Goal: Information Seeking & Learning: Learn about a topic

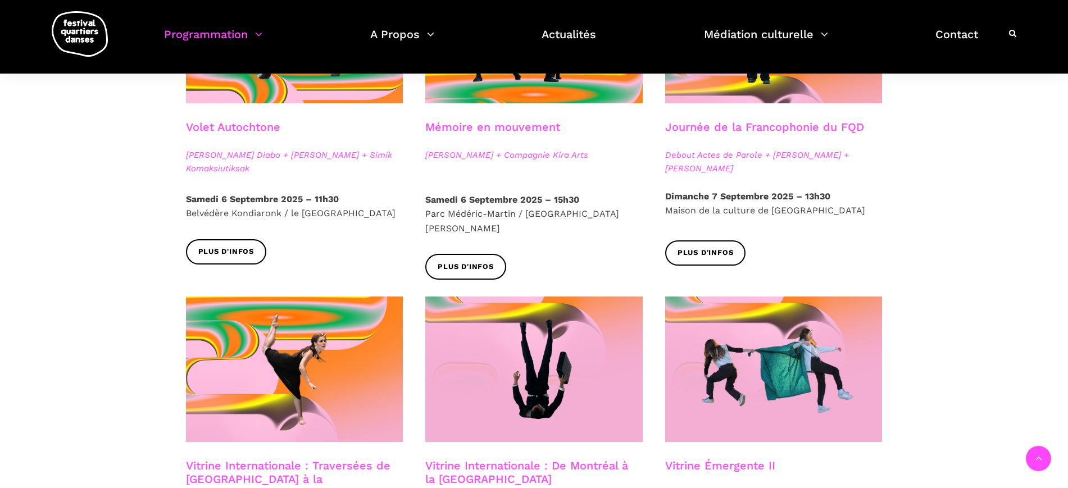
scroll to position [632, 0]
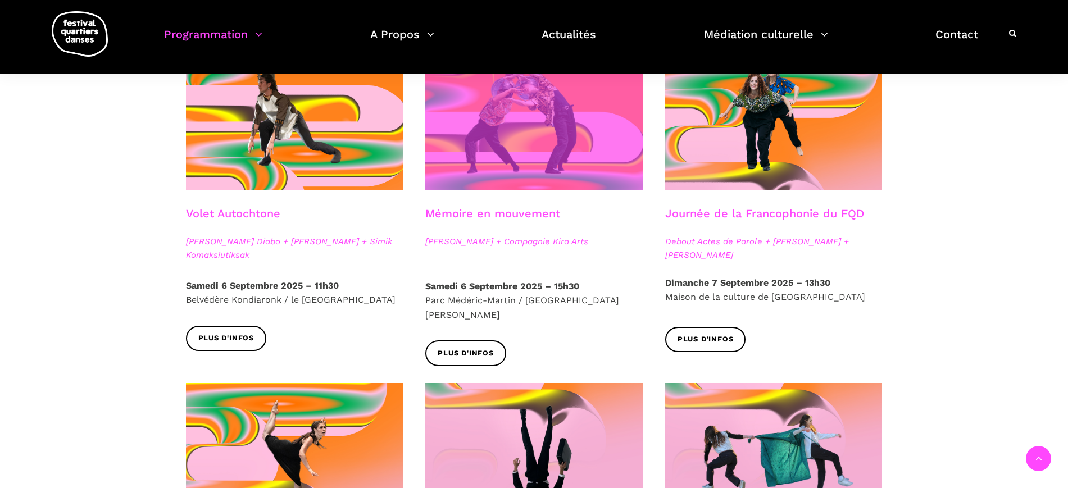
click at [536, 140] on span at bounding box center [534, 117] width 218 height 146
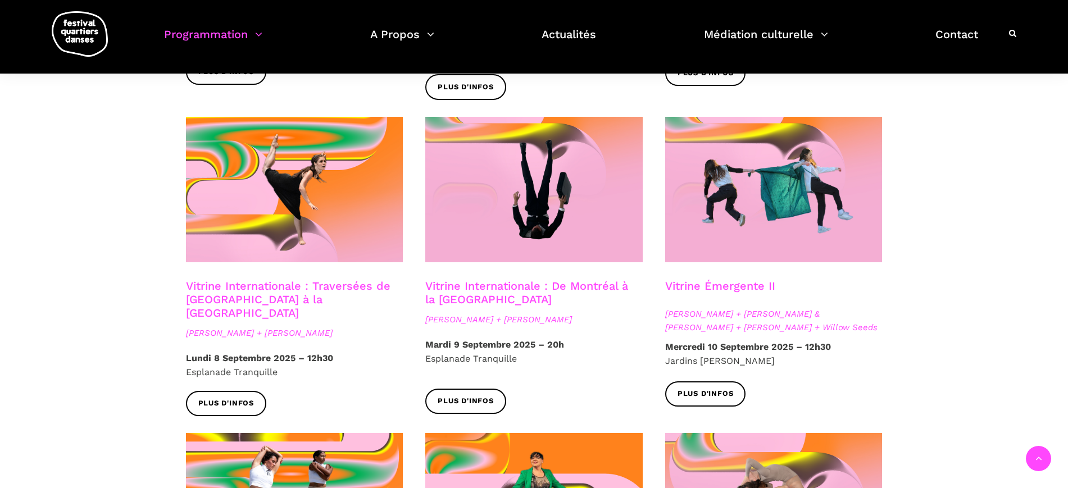
scroll to position [913, 0]
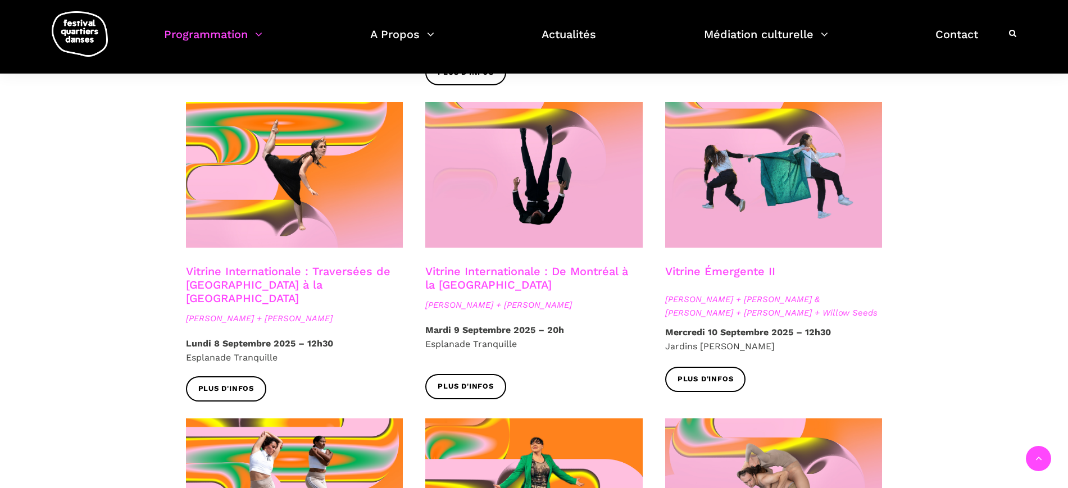
click at [587, 265] on link "Vitrine Internationale : De Montréal à la Suède" at bounding box center [526, 278] width 203 height 27
click at [270, 265] on link "Vitrine Internationale : Traversées de Vancouver à la Suède" at bounding box center [288, 285] width 205 height 40
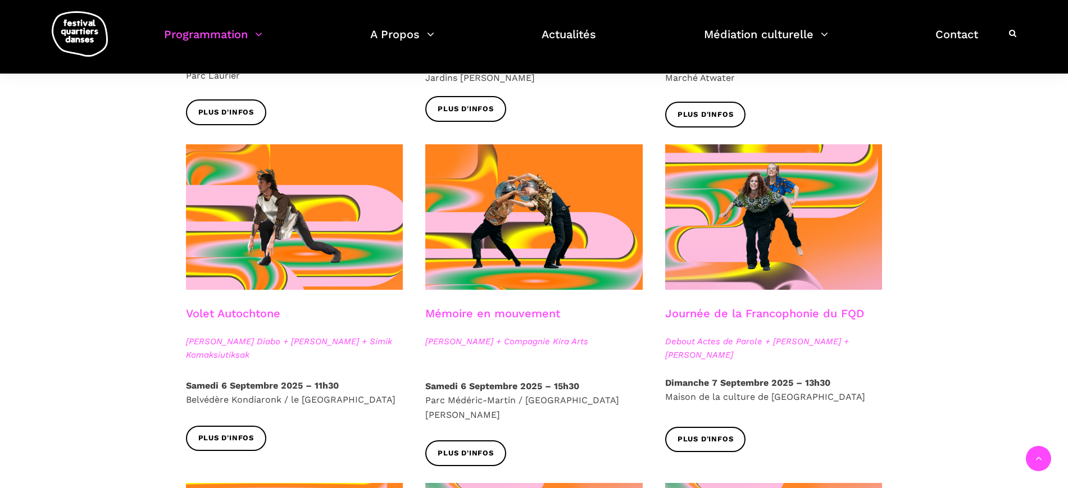
scroll to position [562, 0]
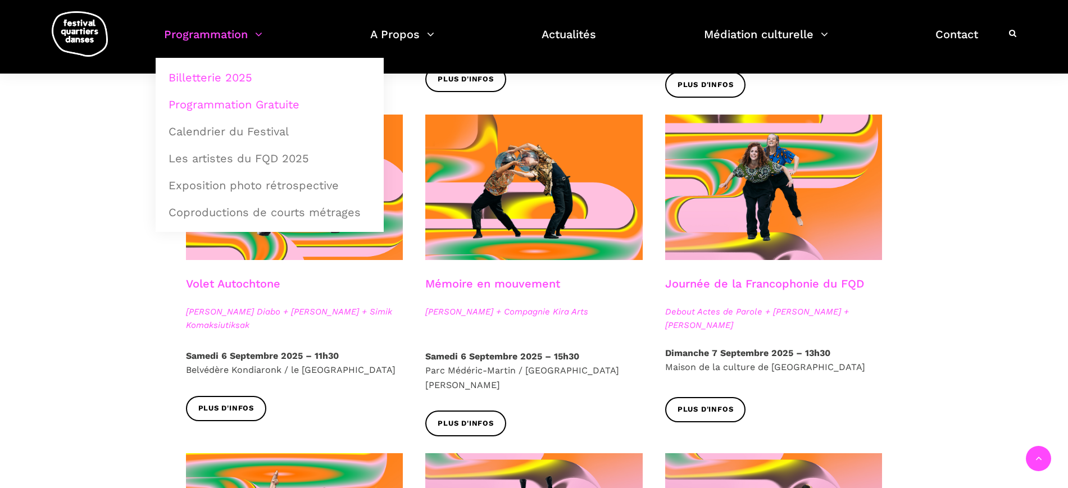
click at [230, 80] on link "Billetterie 2025" at bounding box center [270, 78] width 216 height 26
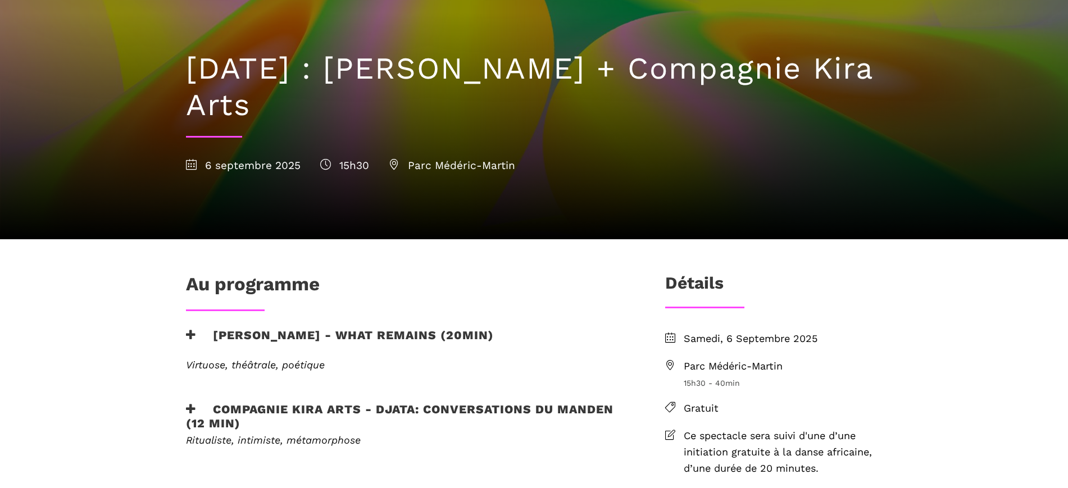
scroll to position [351, 0]
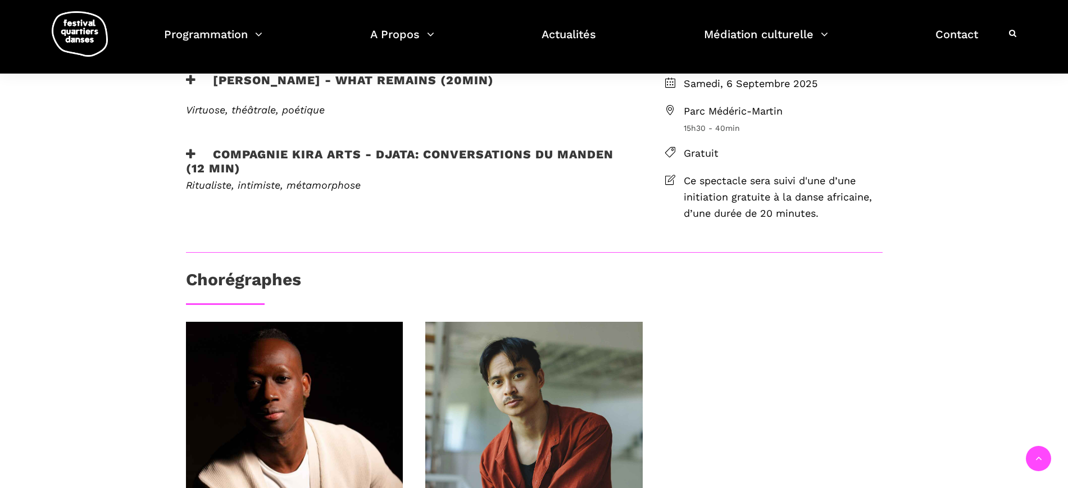
click at [416, 155] on h3 "Compagnie Kira Arts - Djata: Conversations du Manden (12 min)" at bounding box center [407, 161] width 443 height 28
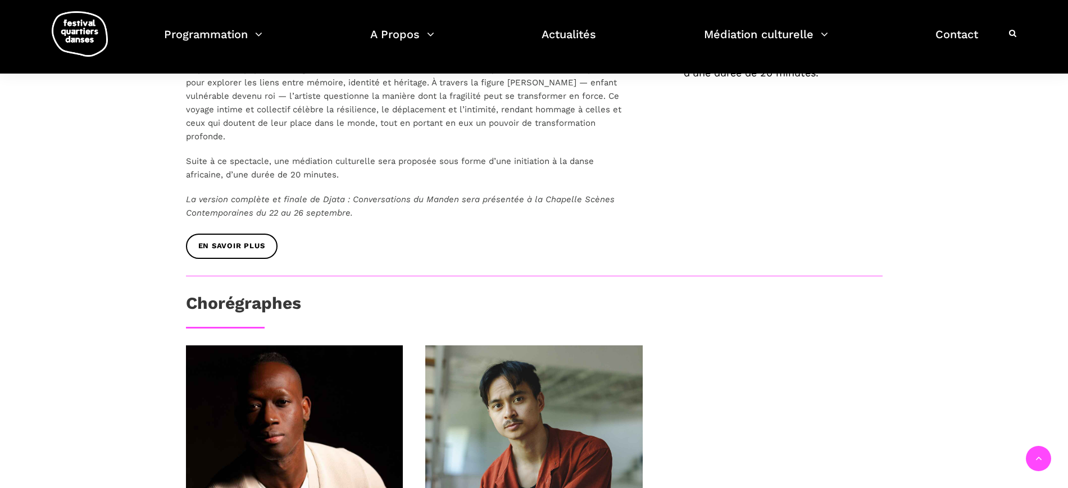
scroll to position [632, 0]
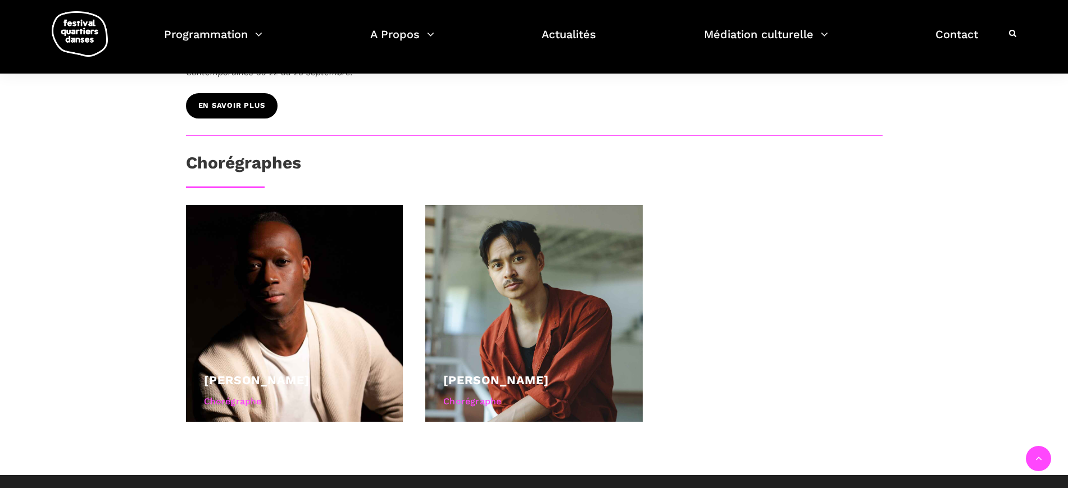
click at [223, 108] on span "en savoir plus" at bounding box center [231, 106] width 67 height 12
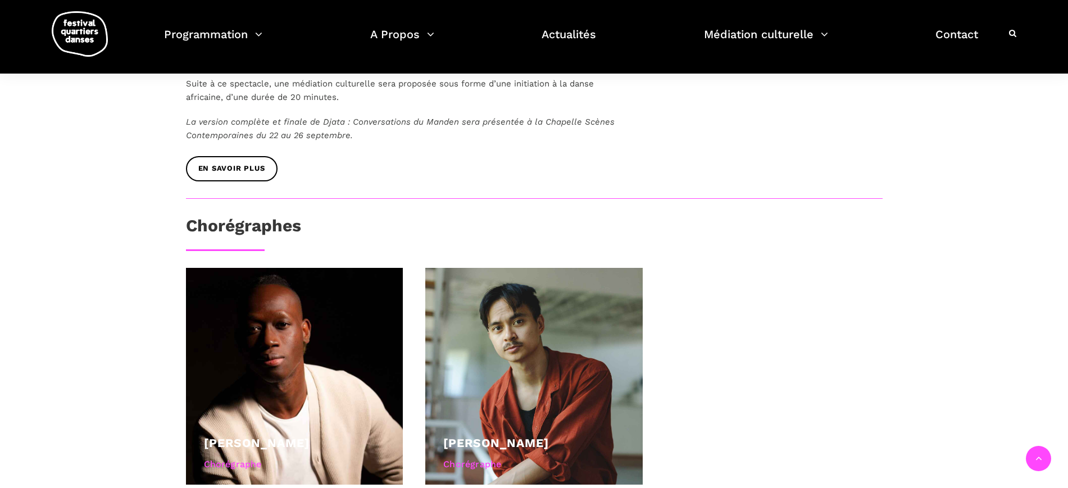
scroll to position [141, 0]
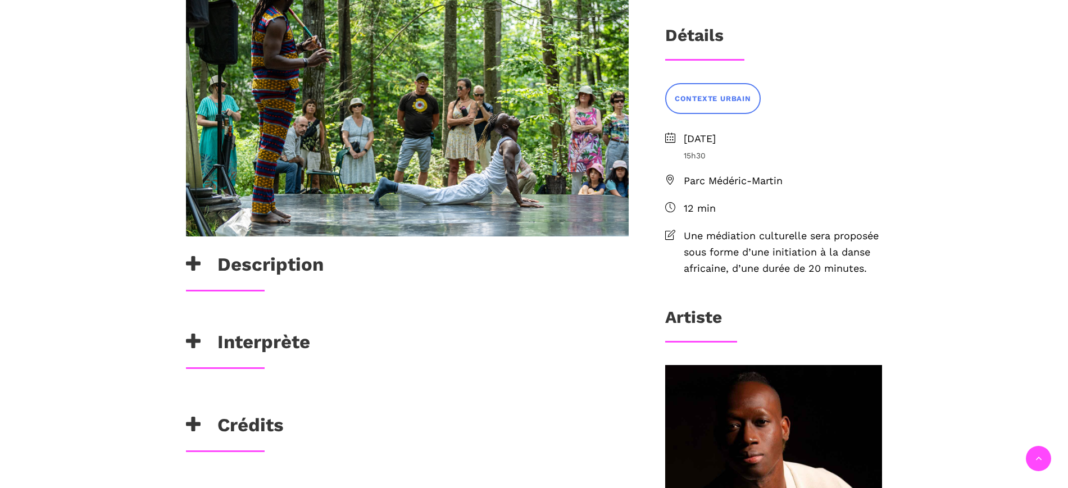
scroll to position [351, 0]
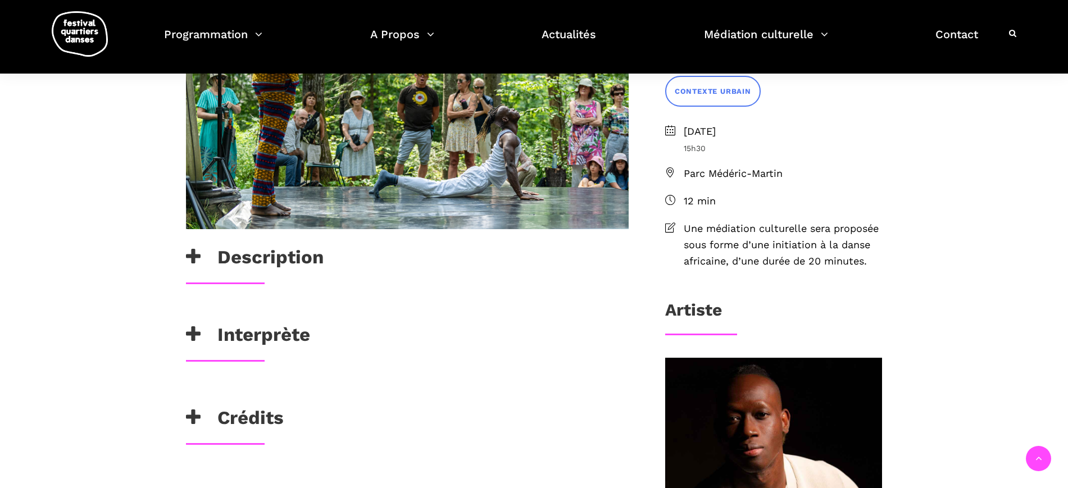
click at [236, 331] on h3 "Interprète" at bounding box center [248, 338] width 124 height 28
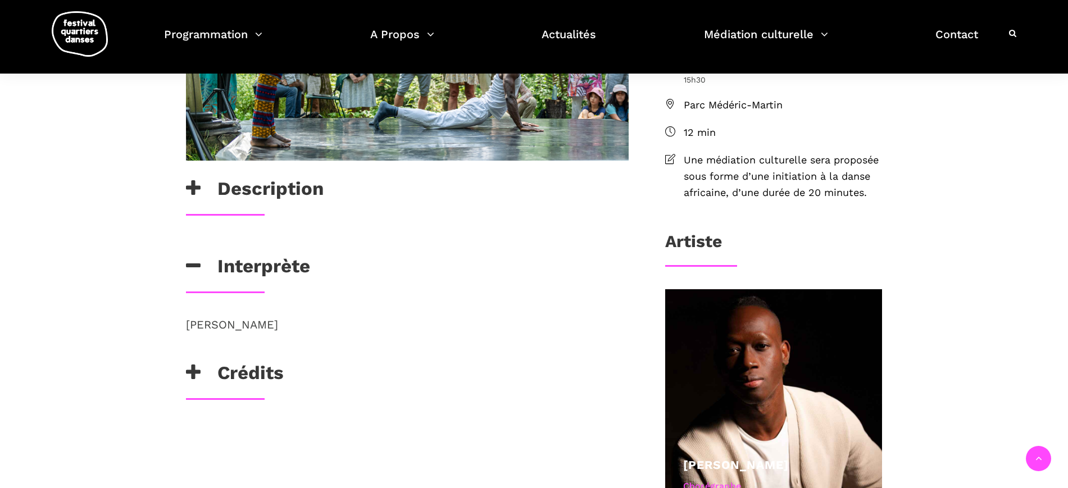
scroll to position [422, 0]
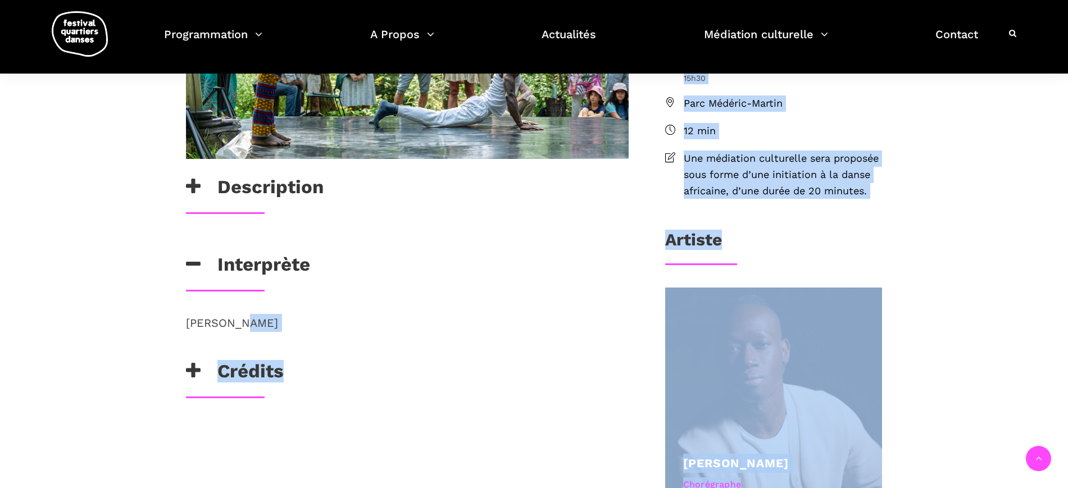
drag, startPoint x: 250, startPoint y: 325, endPoint x: 150, endPoint y: 324, distance: 99.5
click at [150, 324] on div "Description Deux chasseurs arrivent à la cour du roi Naré Maghan avec une femme…" at bounding box center [534, 385] width 1068 height 943
click at [150, 321] on div "Description Deux chasseurs arrivent à la cour du roi Naré Maghan avec une femme…" at bounding box center [534, 385] width 1068 height 943
drag, startPoint x: 149, startPoint y: 324, endPoint x: 161, endPoint y: 324, distance: 12.4
click at [150, 325] on div "Description Deux chasseurs arrivent à la cour du roi Naré Maghan avec une femme…" at bounding box center [534, 385] width 1068 height 943
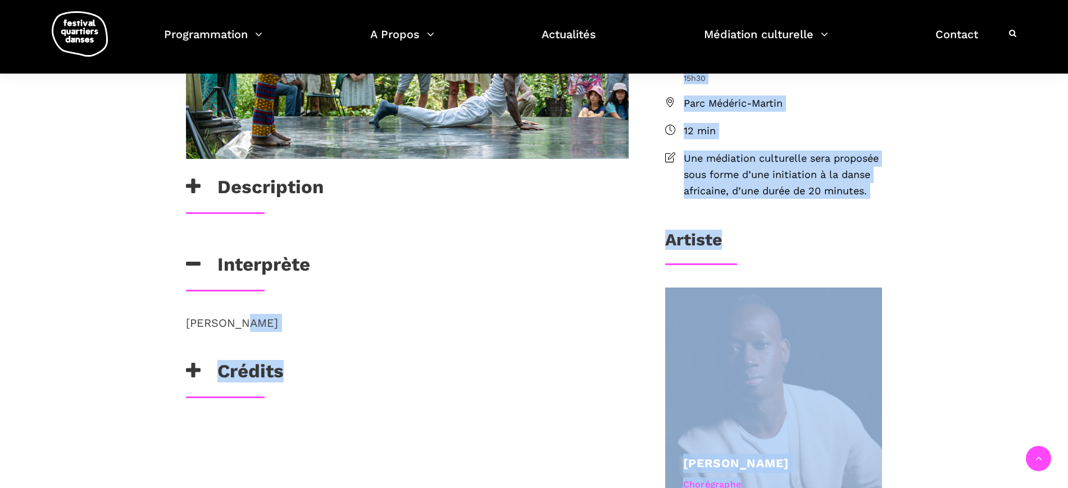
click at [238, 324] on p "Aly Keita" at bounding box center [407, 323] width 443 height 18
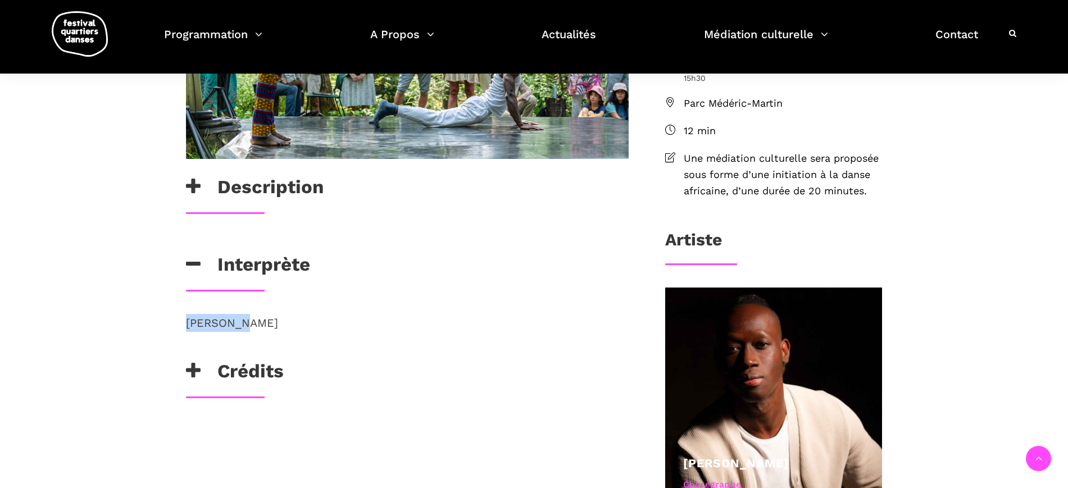
drag, startPoint x: 220, startPoint y: 319, endPoint x: 180, endPoint y: 321, distance: 39.9
click at [180, 321] on div "Aly Keita" at bounding box center [407, 337] width 465 height 46
copy p "Aly Keita"
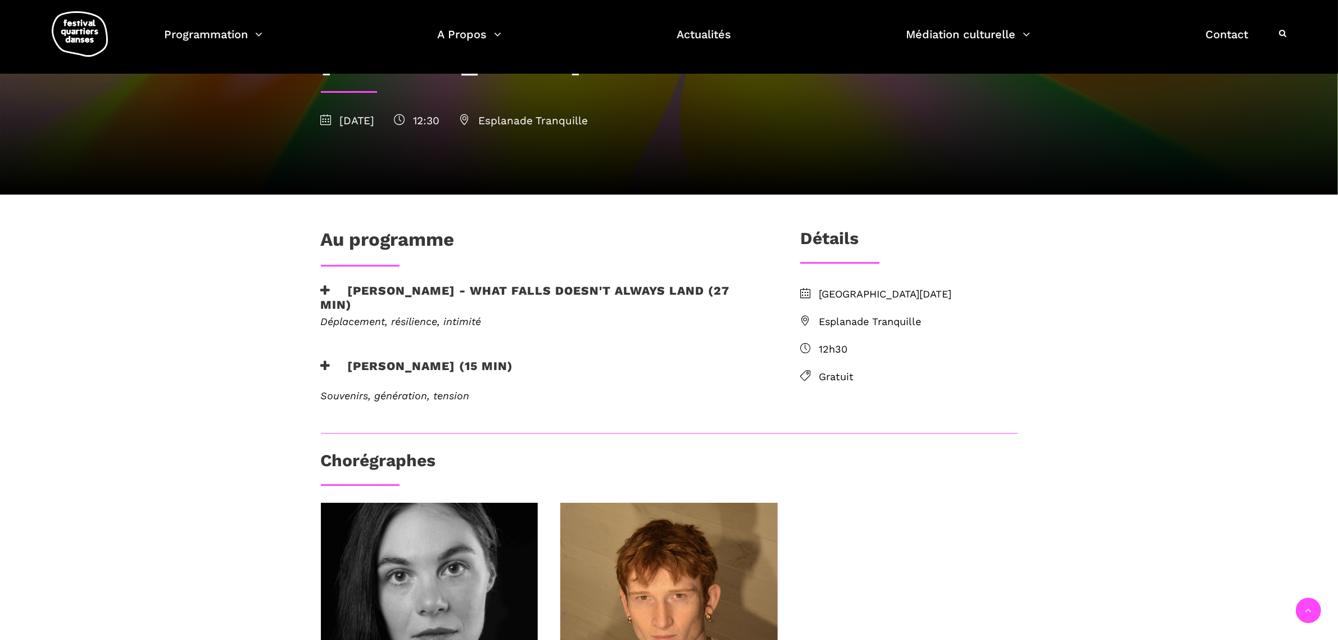
scroll to position [70, 0]
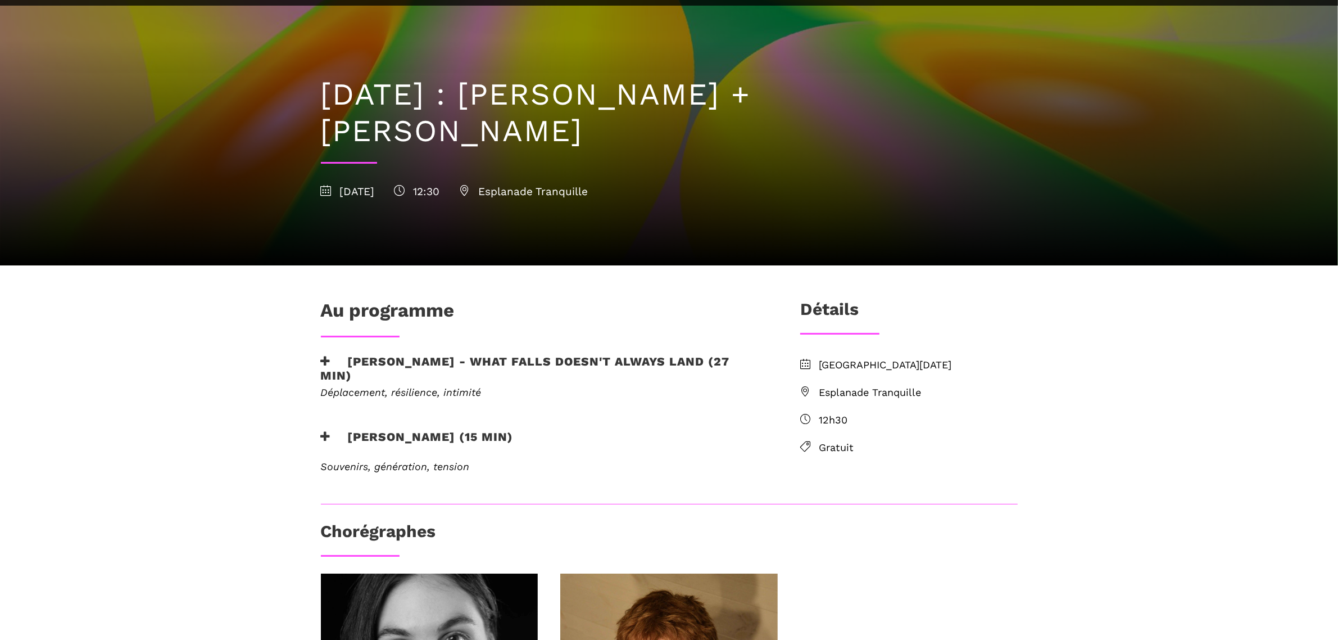
click at [377, 434] on h3 "Rebecca Margolick - Harbour (15 min)" at bounding box center [417, 443] width 193 height 28
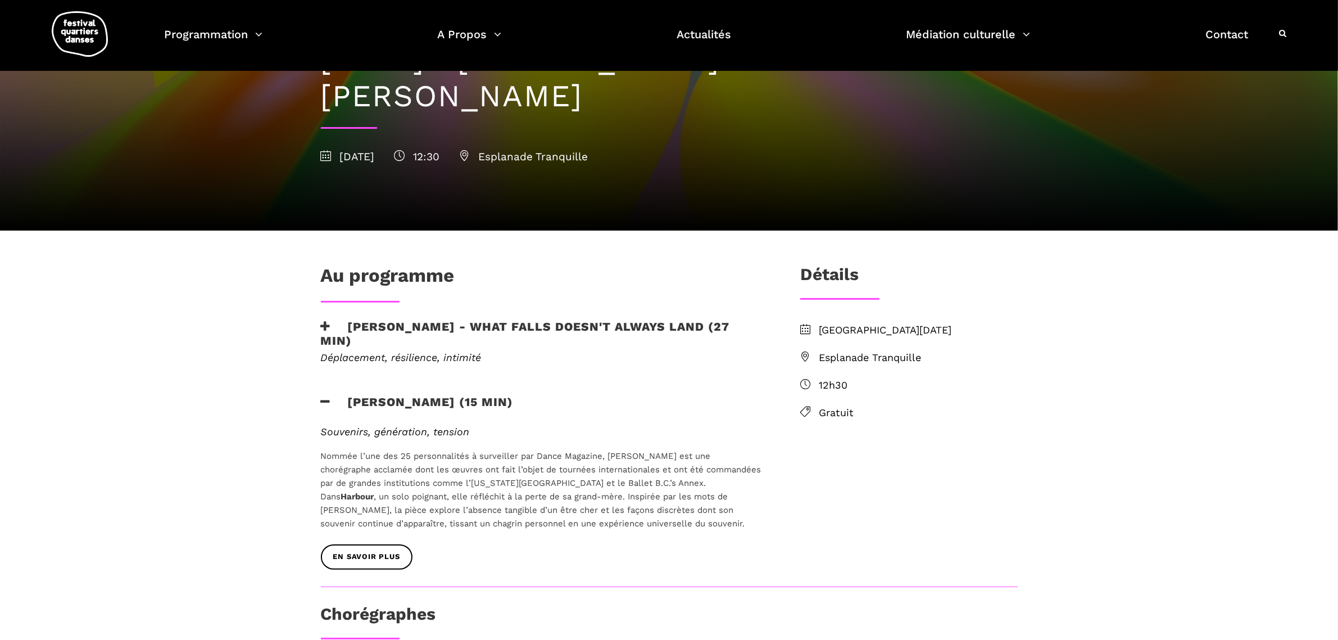
scroll to position [141, 0]
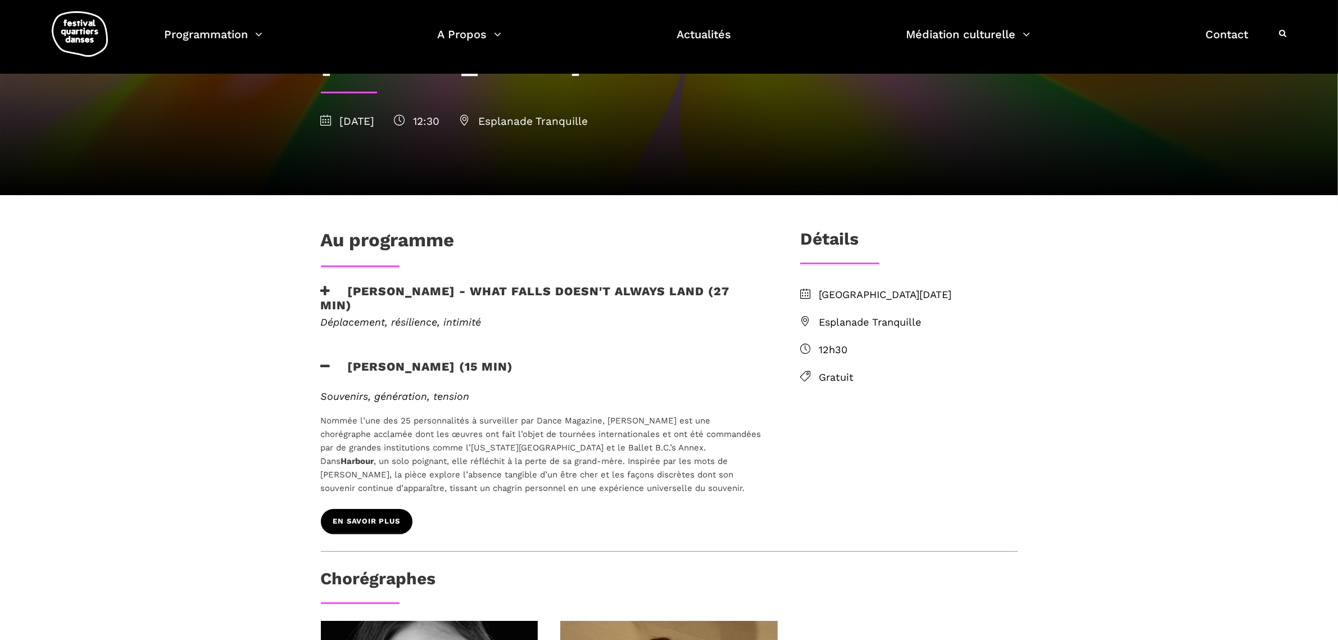
click at [363, 488] on link "EN SAVOIR PLUS" at bounding box center [367, 521] width 92 height 25
click at [469, 282] on div "Au programme Linus Jansner - What Falls Doesn't Always Land (27 min) Déplacemen…" at bounding box center [542, 390] width 465 height 322
click at [473, 284] on h3 "Linus Jansner - What Falls Doesn't Always Land (27 min)" at bounding box center [542, 298] width 443 height 28
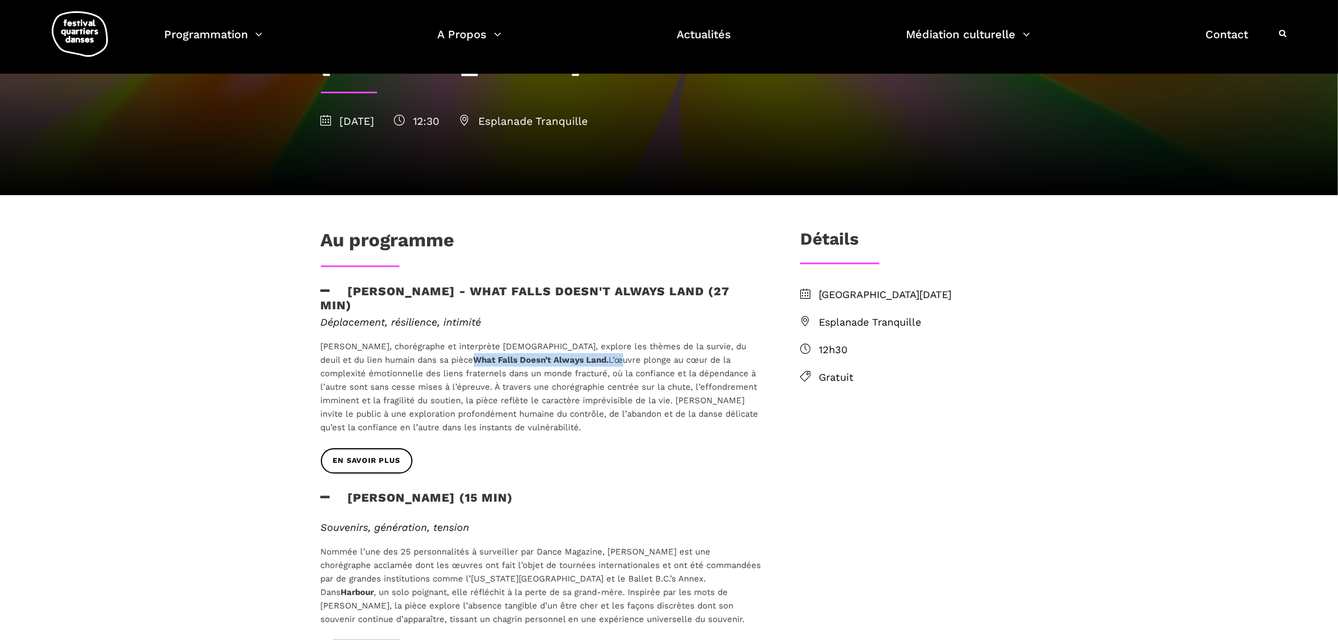
drag, startPoint x: 559, startPoint y: 354, endPoint x: 415, endPoint y: 356, distance: 144.5
click at [415, 356] on p "Linus Jansner, chorégraphe et interprète suédois, explore les thèmes de la surv…" at bounding box center [542, 386] width 443 height 94
copy p "What Falls Doesn’t Always Land. L’"
click at [361, 456] on span "EN SAVOIR PLUS" at bounding box center [366, 461] width 67 height 12
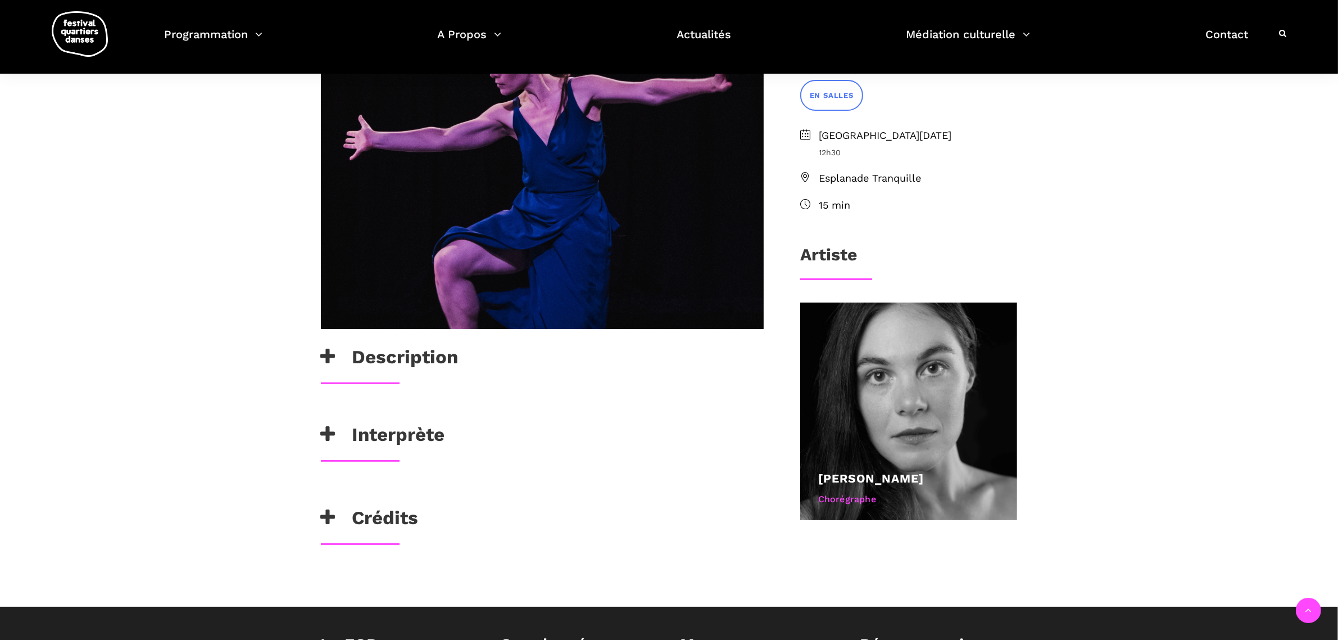
scroll to position [351, 0]
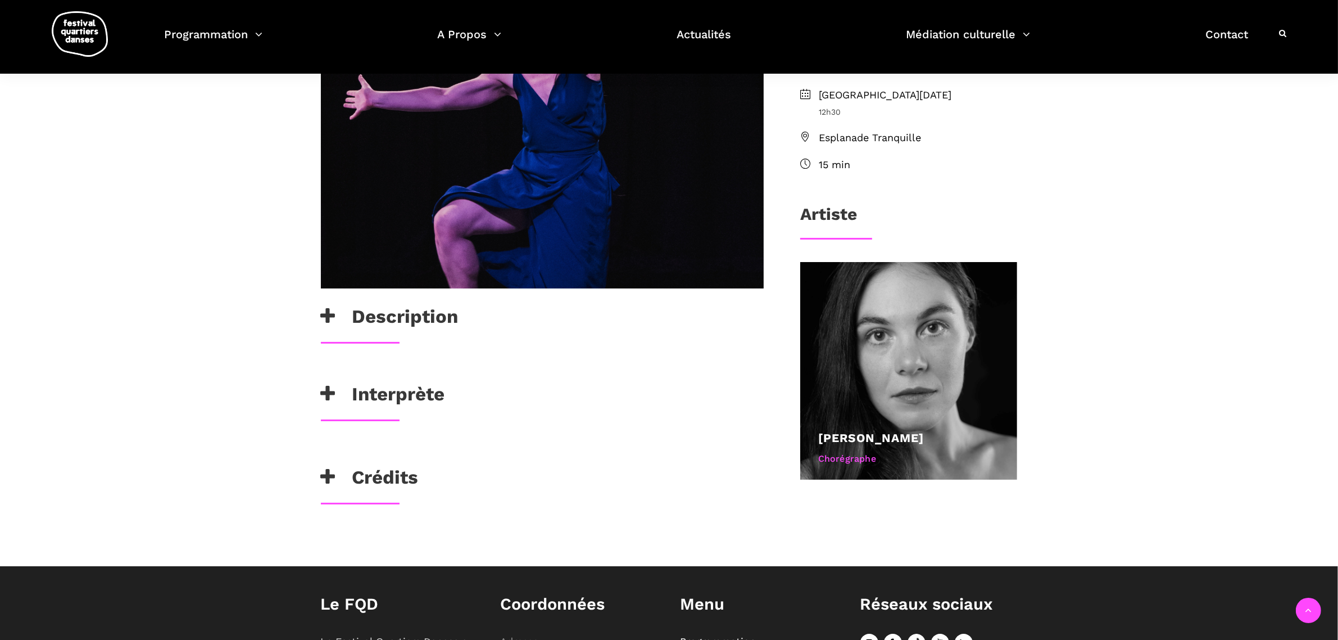
drag, startPoint x: 301, startPoint y: 383, endPoint x: 324, endPoint y: 393, distance: 25.2
click at [302, 385] on div "Description « La présence du défunt est imaginaire, mais son absence est bien r…" at bounding box center [669, 265] width 742 height 568
click at [338, 392] on h3 "Interprète" at bounding box center [383, 397] width 124 height 28
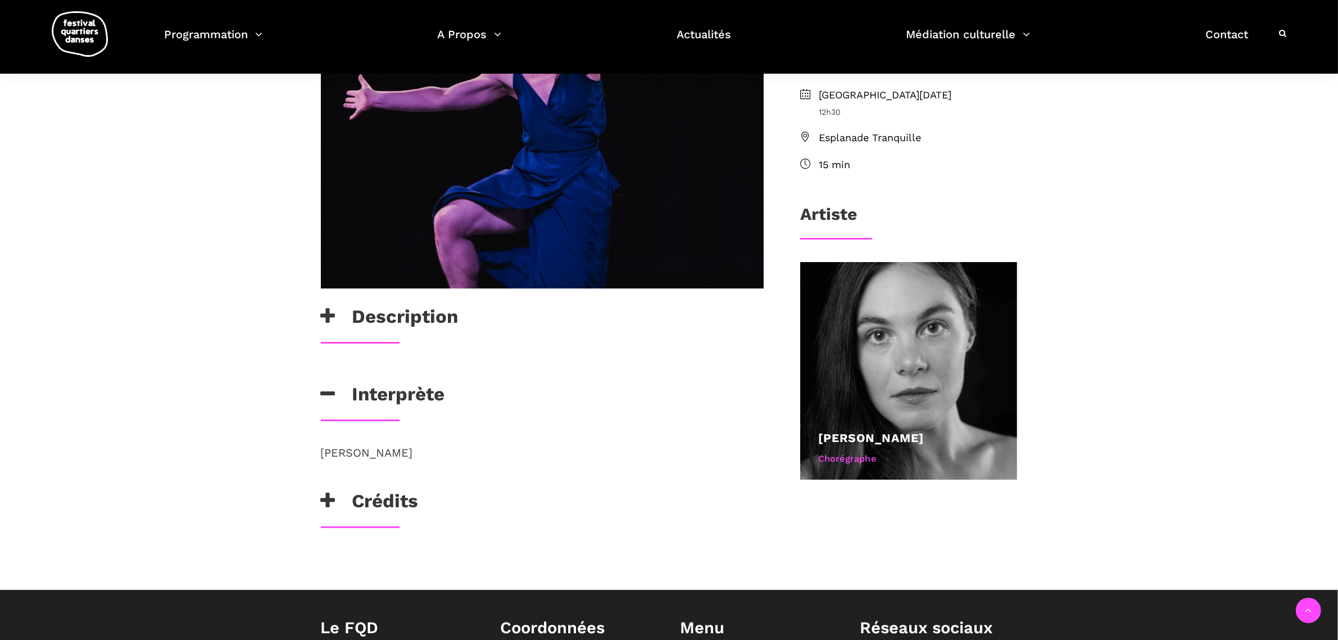
click at [363, 318] on h3 "Description" at bounding box center [390, 319] width 138 height 28
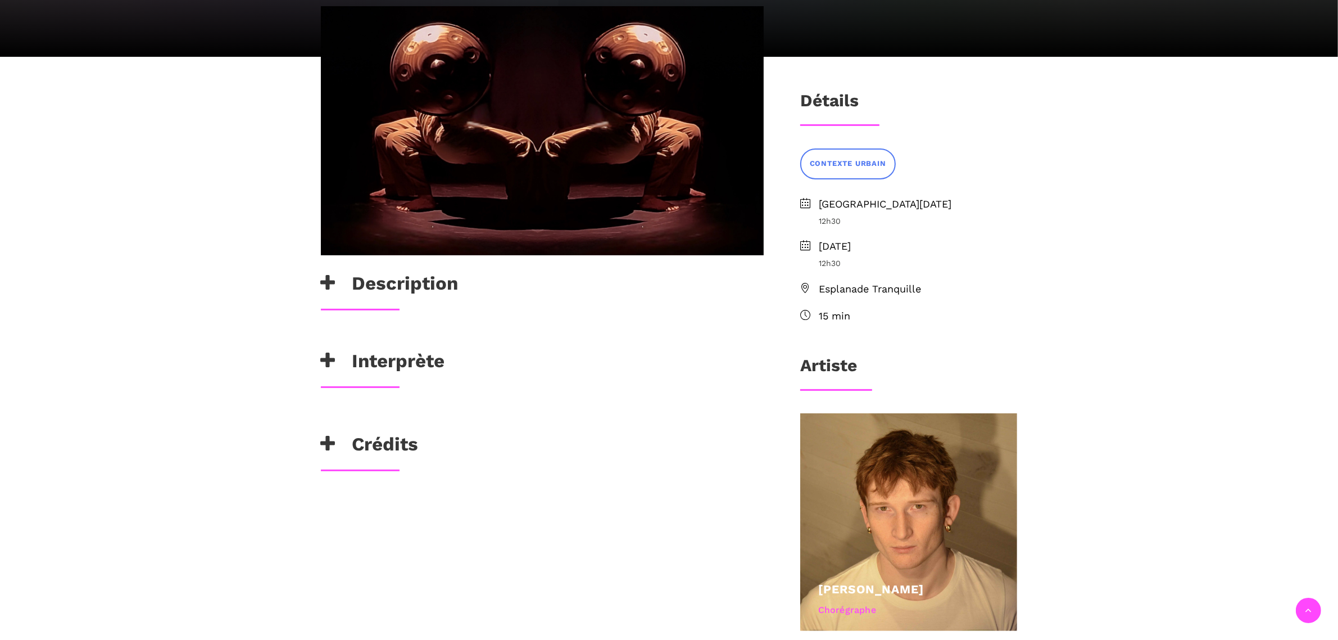
scroll to position [281, 0]
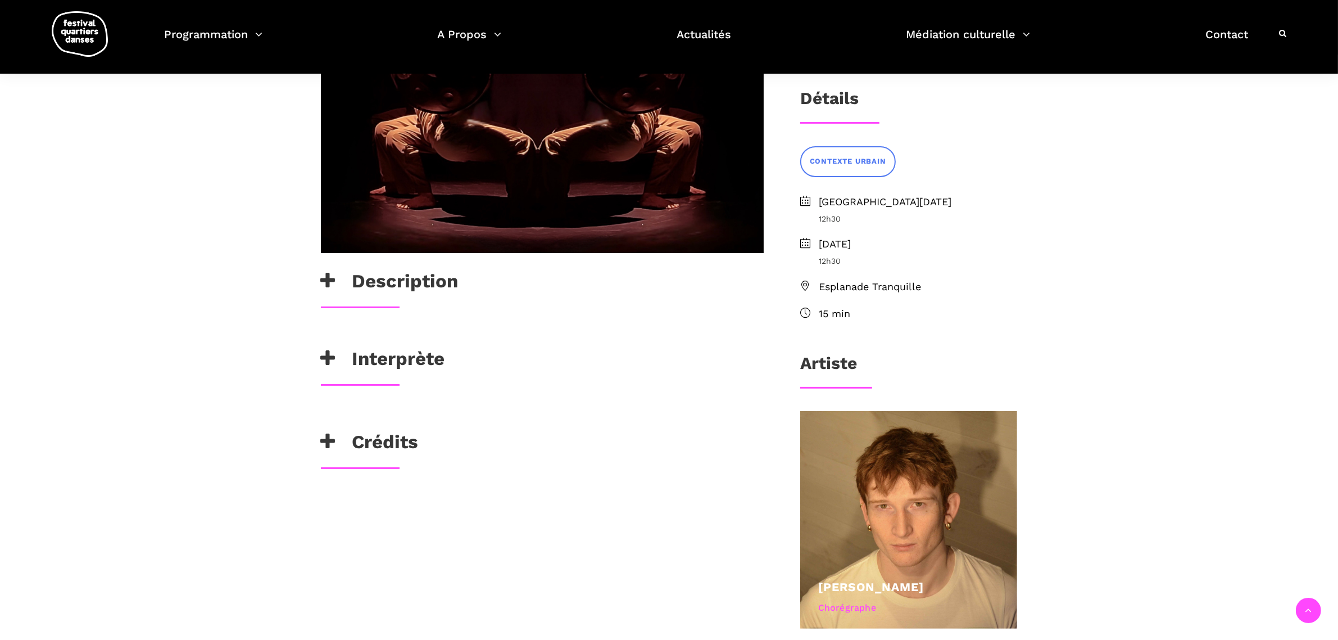
click at [372, 353] on h3 "Interprète" at bounding box center [383, 361] width 124 height 28
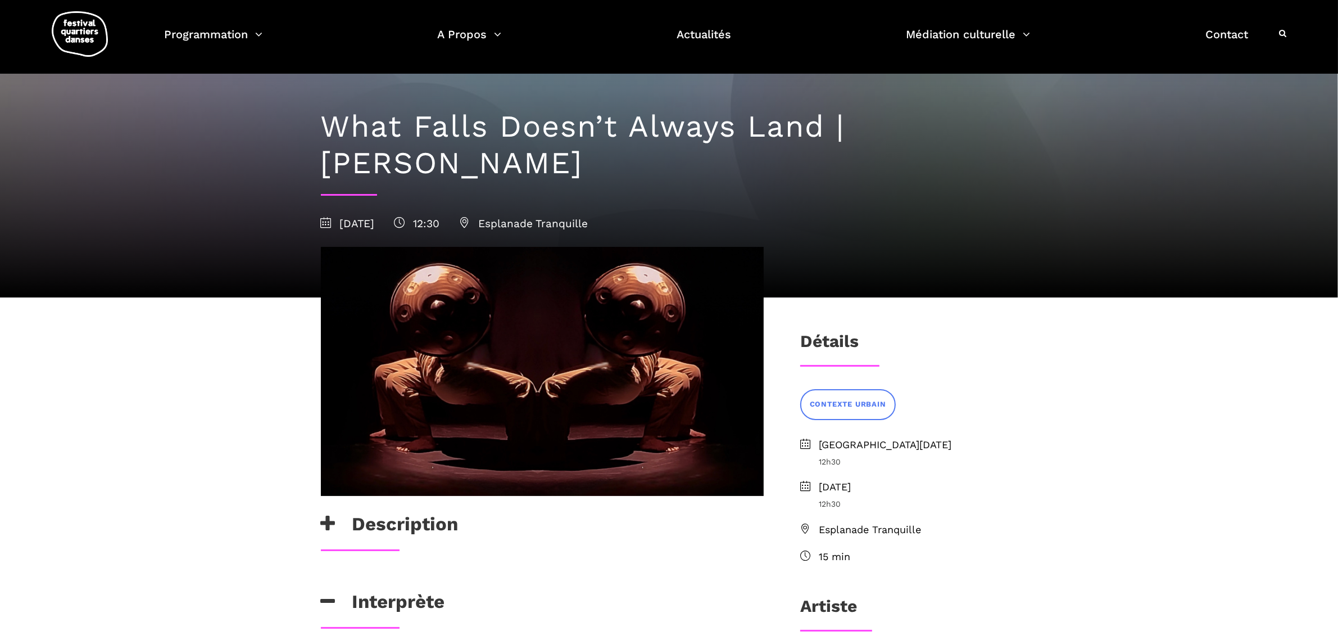
scroll to position [0, 0]
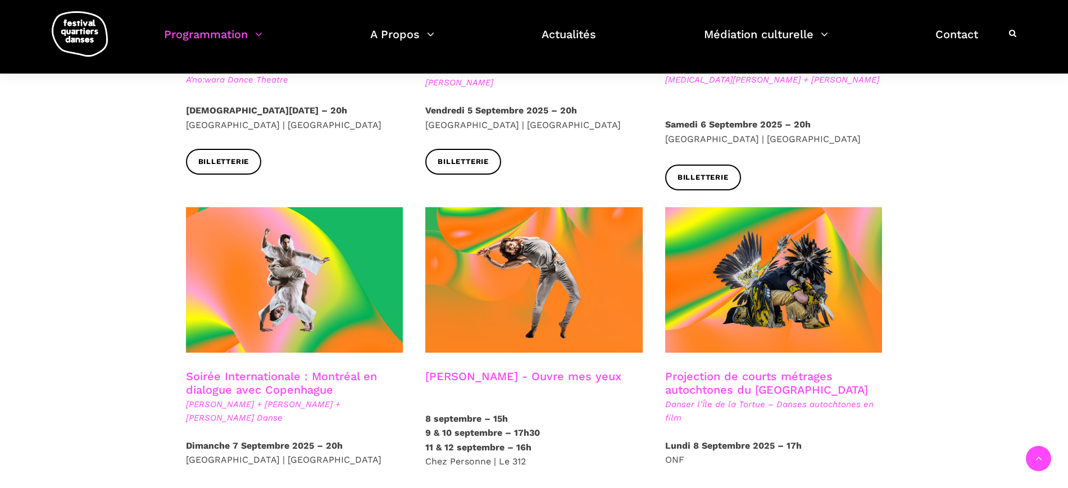
scroll to position [492, 0]
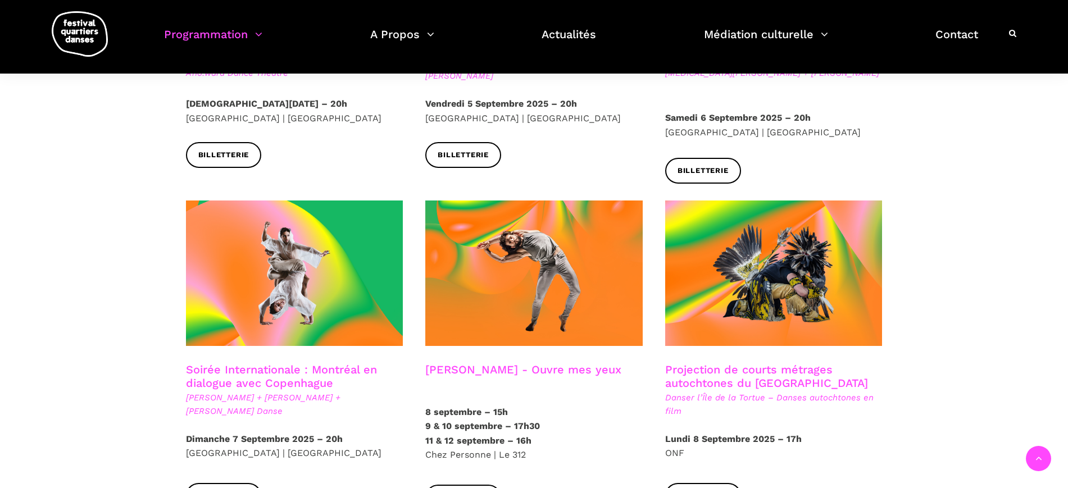
click at [767, 363] on h3 "Projection de courts métrages autochtones du Québec" at bounding box center [774, 377] width 218 height 28
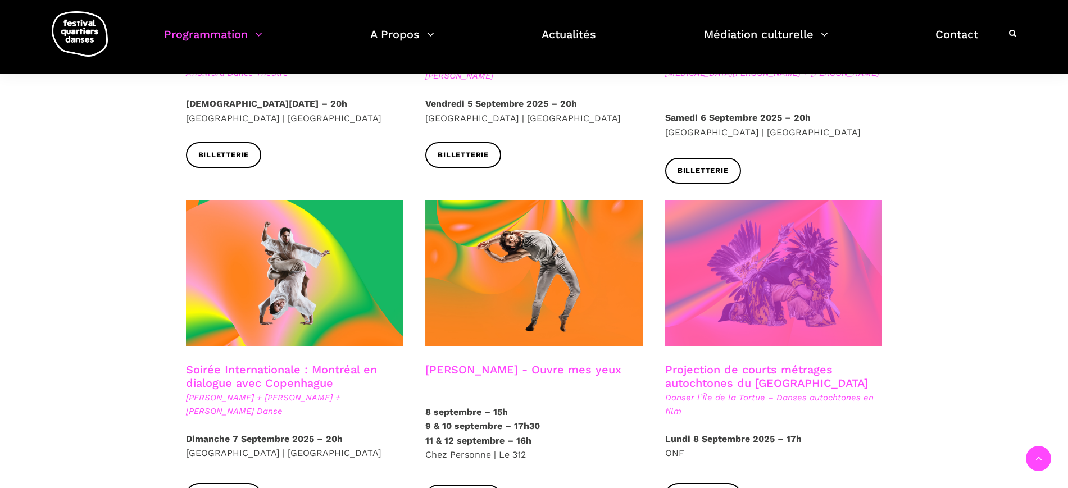
click at [794, 292] on span at bounding box center [774, 274] width 218 height 146
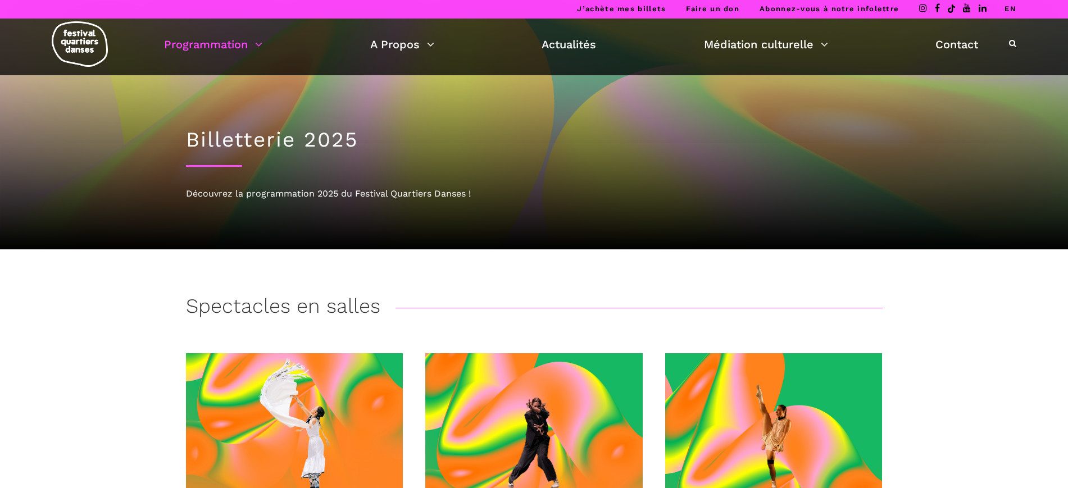
scroll to position [0, 0]
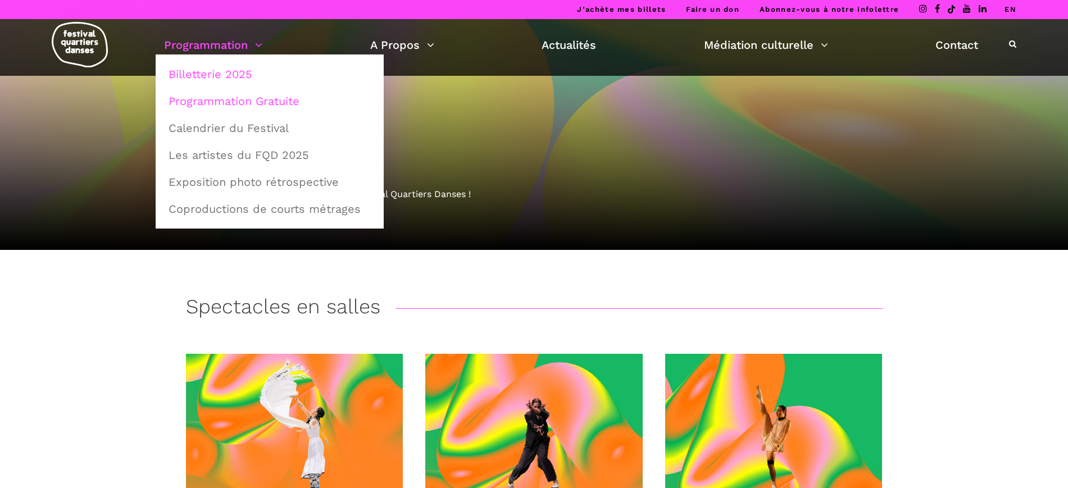
click at [251, 106] on link "Programmation Gratuite" at bounding box center [270, 101] width 216 height 26
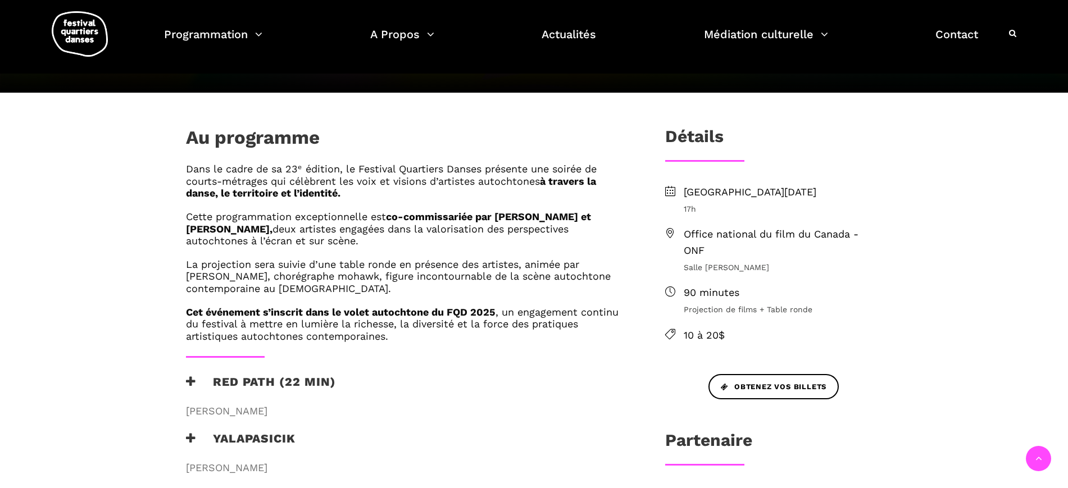
scroll to position [211, 0]
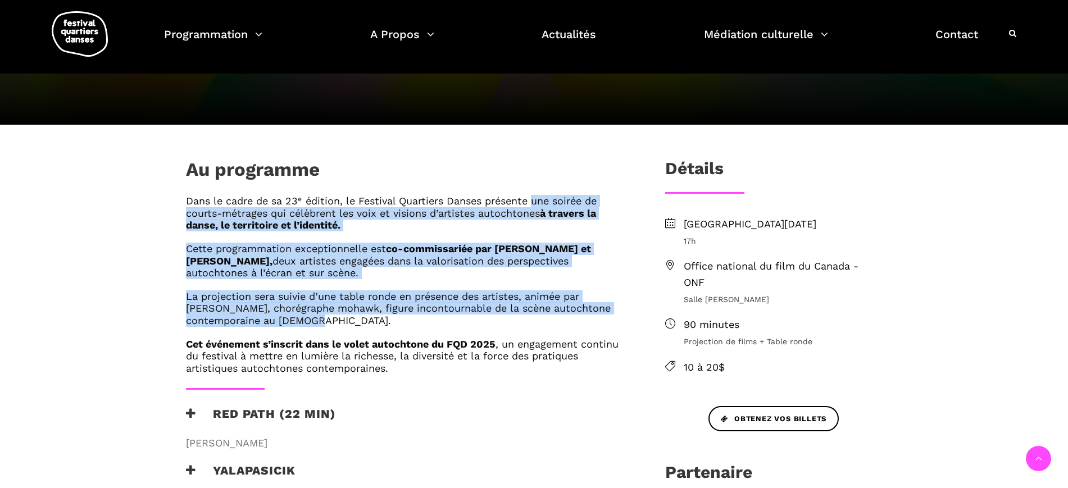
drag, startPoint x: 586, startPoint y: 205, endPoint x: 402, endPoint y: 316, distance: 214.4
click at [402, 316] on div "Dans le cadre de sa 23ᵉ édition, le Festival Quartiers Danses présente une soir…" at bounding box center [407, 284] width 443 height 179
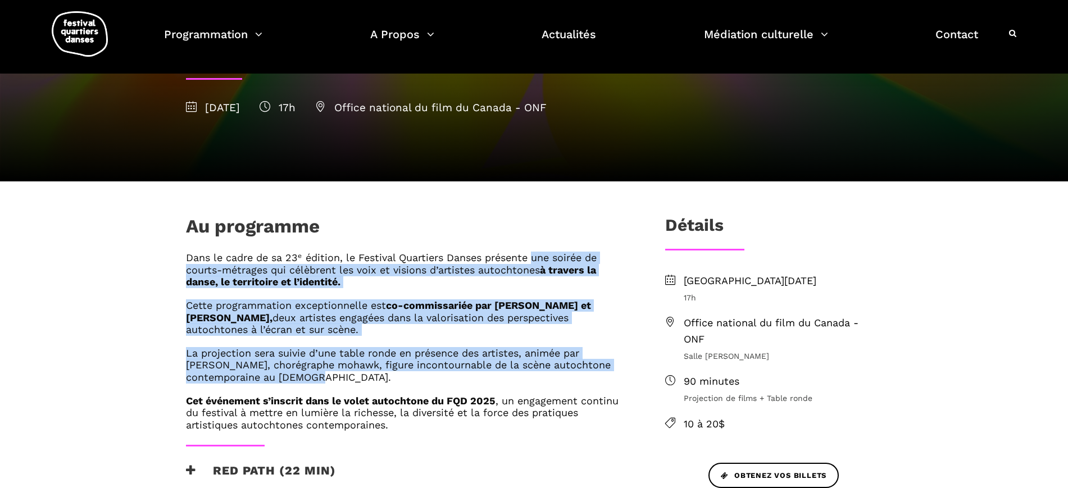
scroll to position [70, 0]
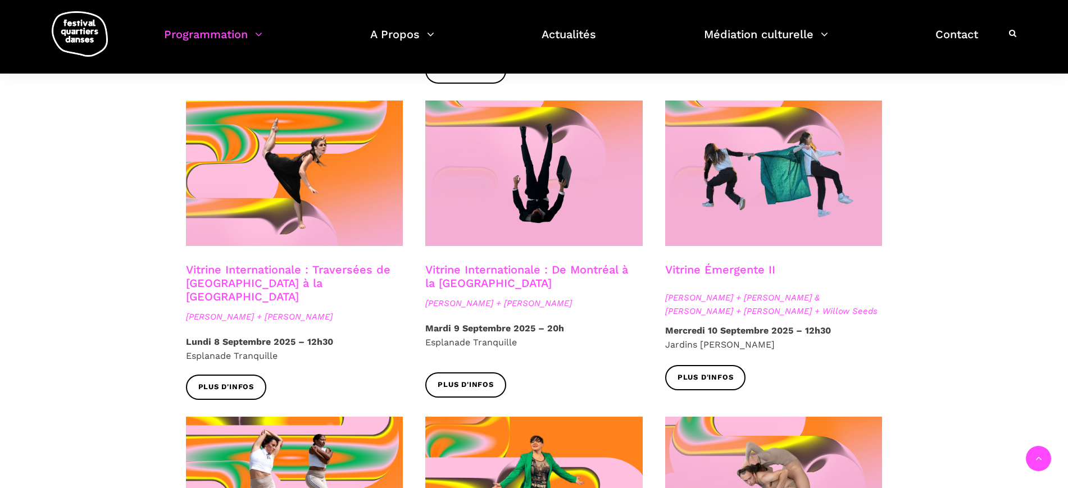
scroll to position [984, 0]
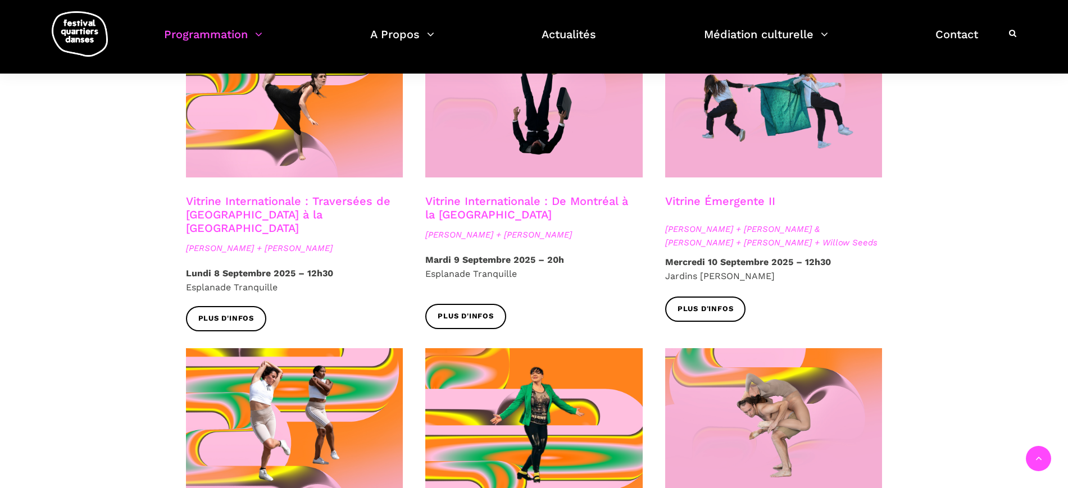
click at [532, 194] on link "Vitrine Internationale : De Montréal à la [GEOGRAPHIC_DATA]" at bounding box center [526, 207] width 203 height 27
click at [525, 194] on link "Vitrine Internationale : De Montréal à la [GEOGRAPHIC_DATA]" at bounding box center [526, 207] width 203 height 27
click at [497, 194] on link "Vitrine Internationale : De Montréal à la [GEOGRAPHIC_DATA]" at bounding box center [526, 207] width 203 height 27
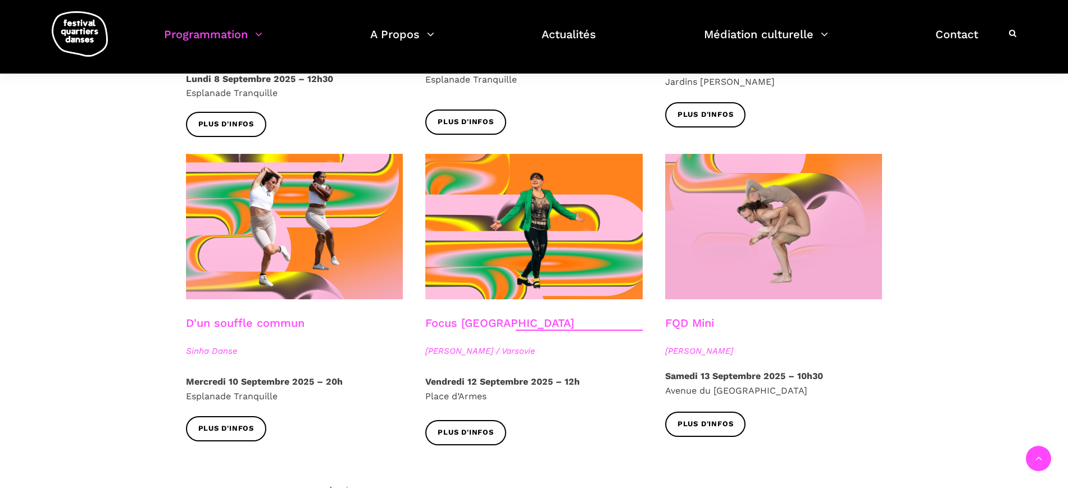
scroll to position [1194, 0]
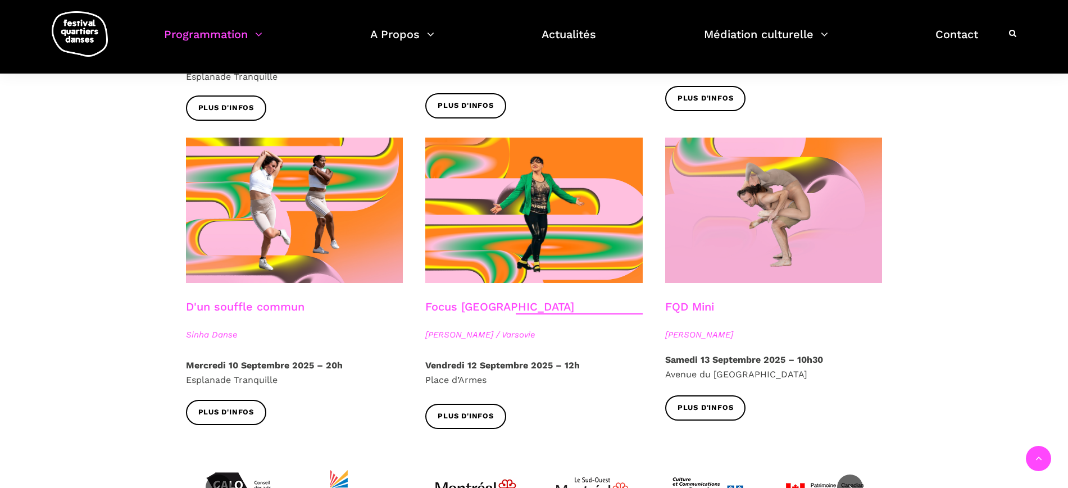
click at [266, 300] on link "D'un souffle commun" at bounding box center [245, 306] width 119 height 13
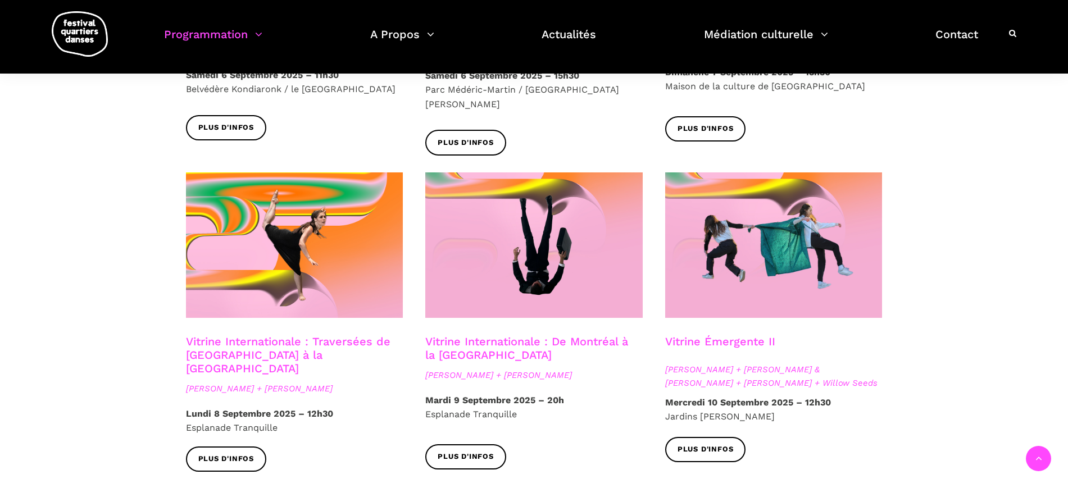
scroll to position [773, 0]
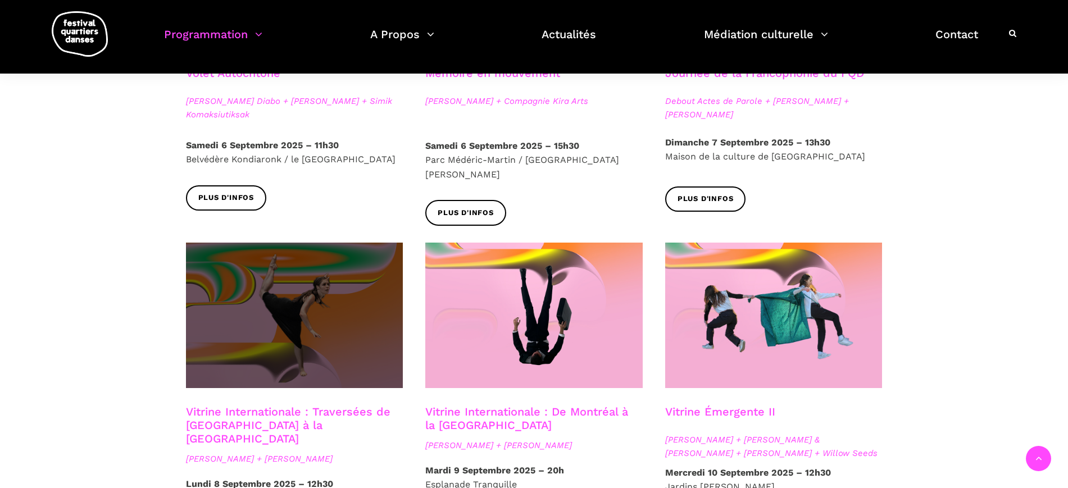
click at [227, 322] on span at bounding box center [295, 316] width 218 height 146
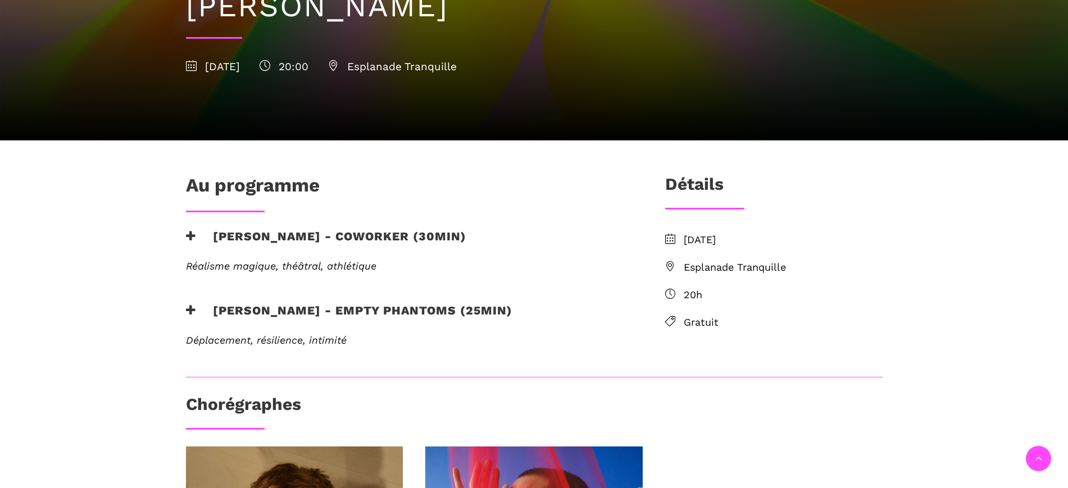
scroll to position [211, 0]
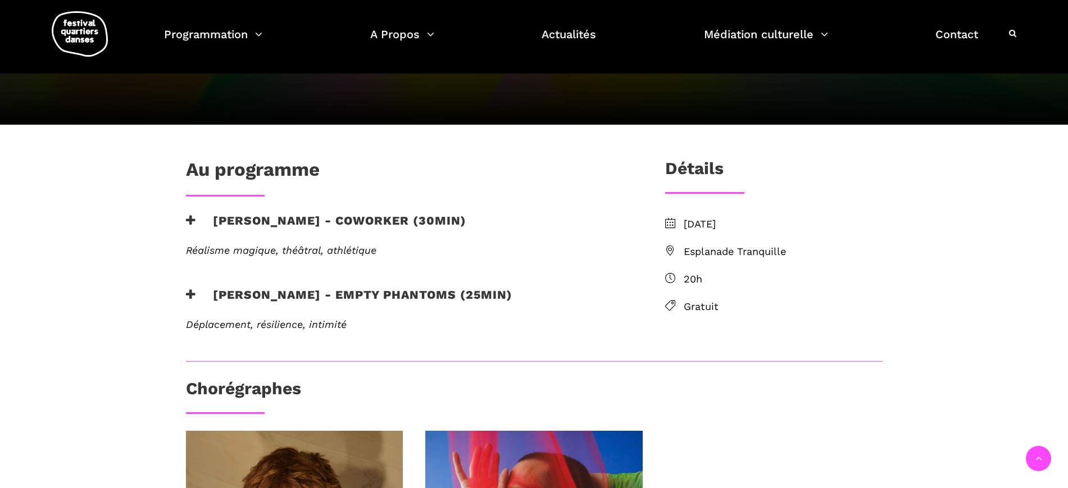
click at [278, 299] on h3 "Linus Jansner - Empty phantoms (25min)" at bounding box center [349, 302] width 327 height 28
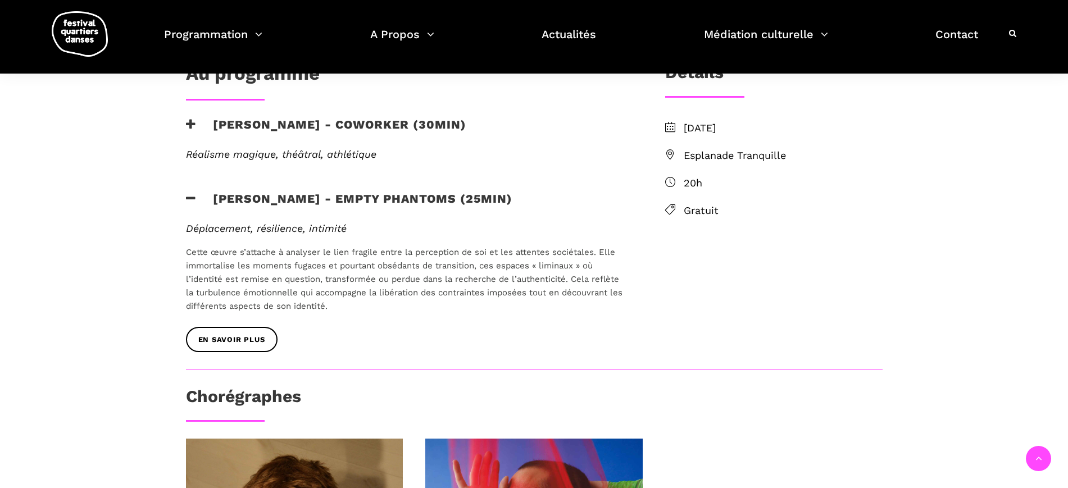
scroll to position [351, 0]
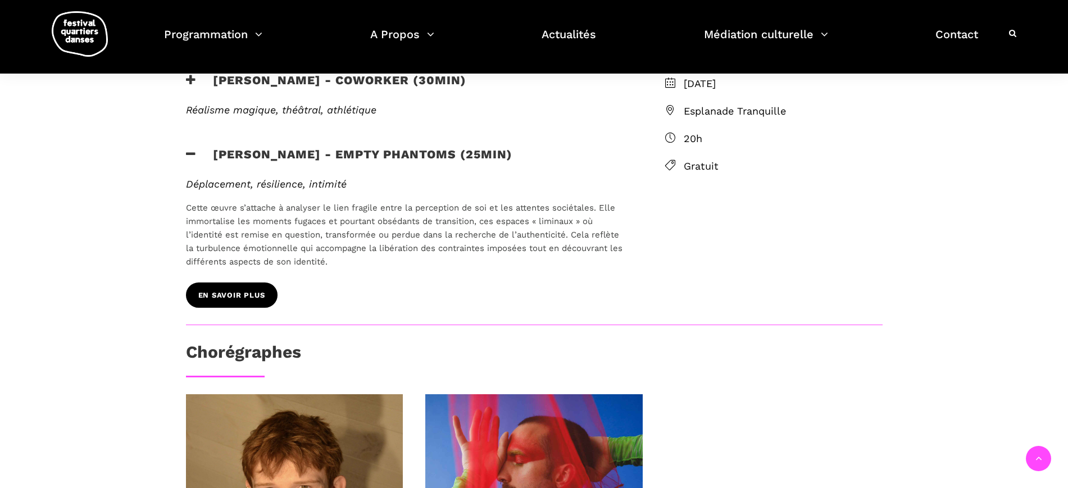
click at [216, 290] on span "EN SAVOIR PLUS" at bounding box center [231, 296] width 67 height 12
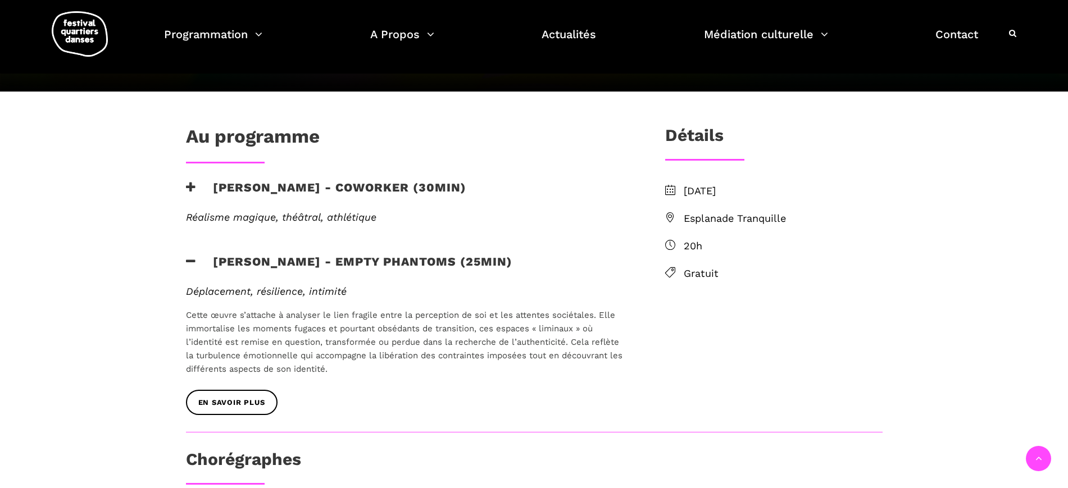
scroll to position [211, 0]
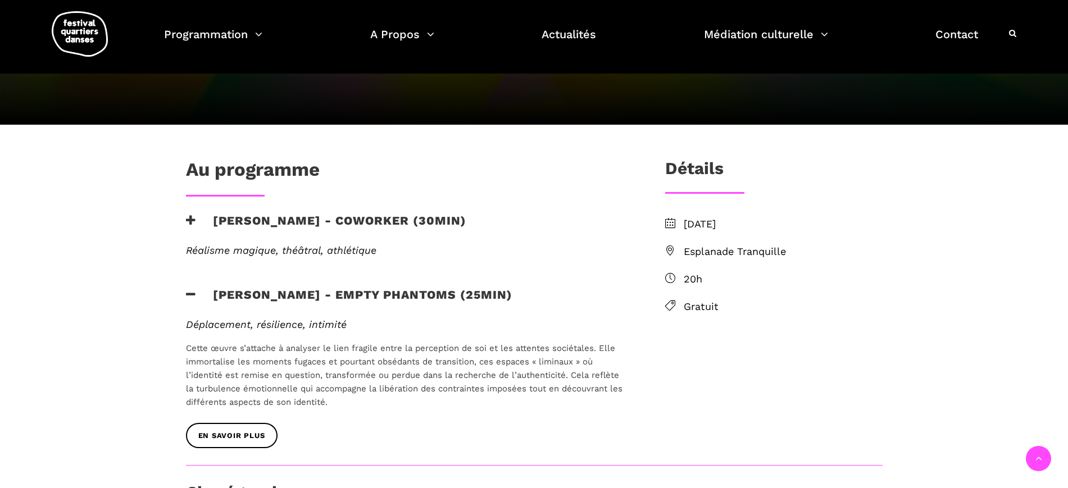
click at [270, 221] on h3 "Nicholas Bellefleur - coworker (30min)" at bounding box center [326, 228] width 280 height 28
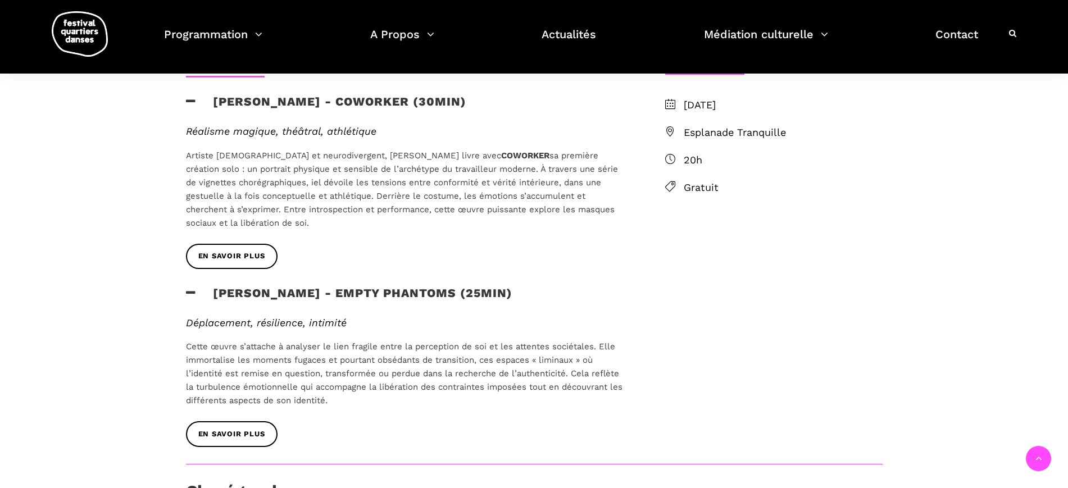
scroll to position [351, 0]
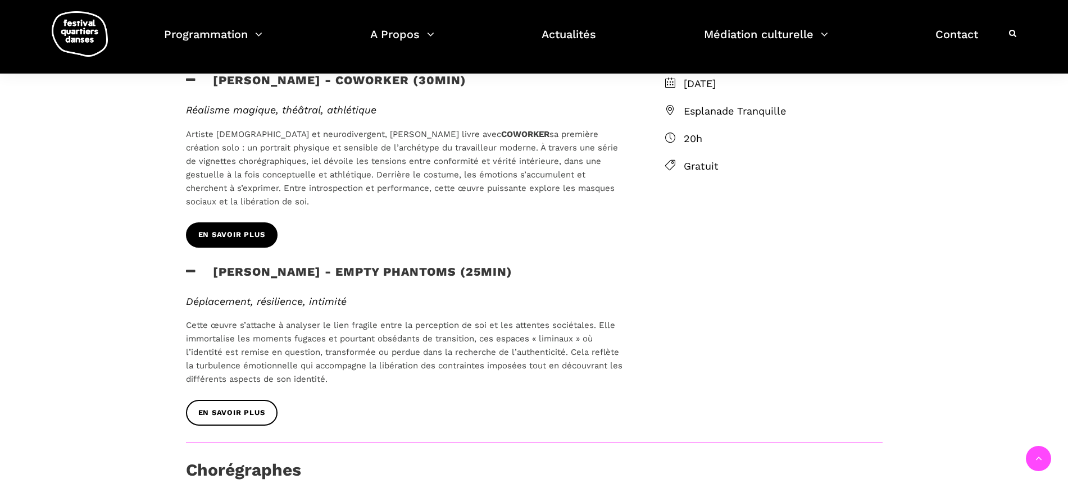
click at [241, 238] on span "EN SAVOIR PLUS" at bounding box center [231, 235] width 67 height 12
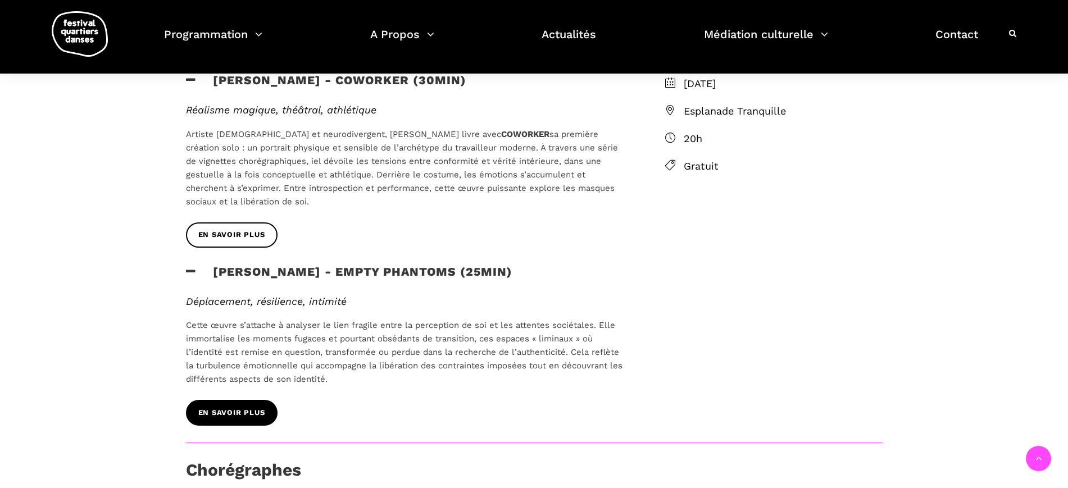
click at [240, 413] on span "EN SAVOIR PLUS" at bounding box center [231, 413] width 67 height 12
click at [196, 415] on link "EN SAVOIR PLUS" at bounding box center [232, 412] width 92 height 25
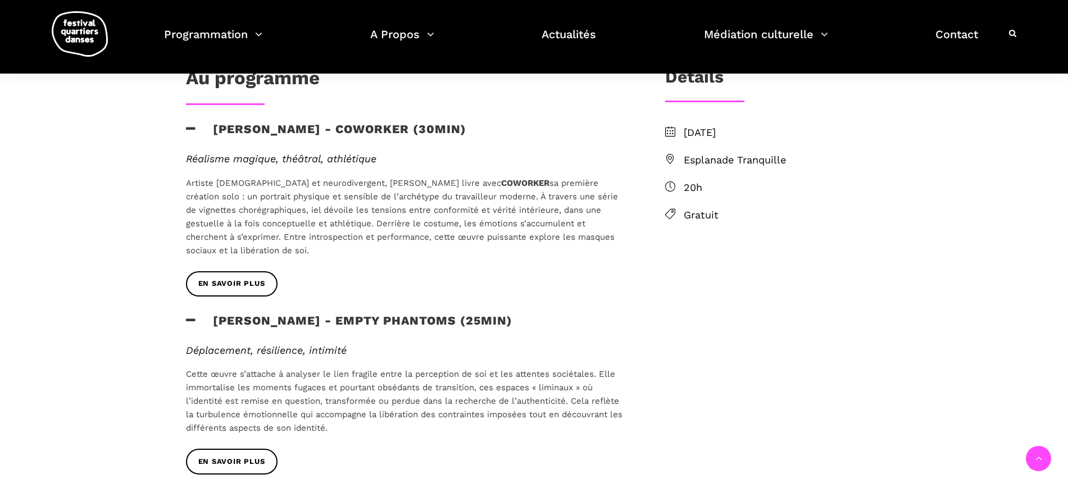
scroll to position [281, 0]
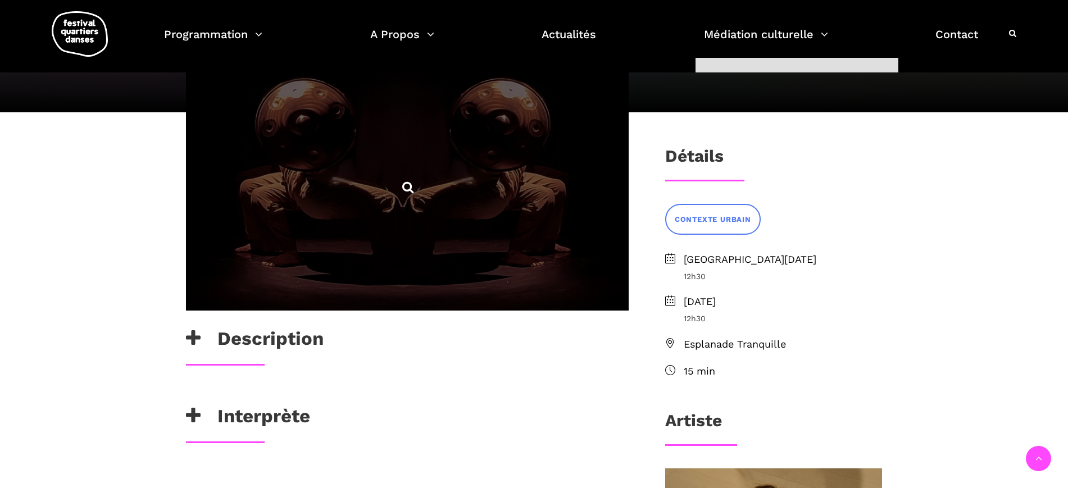
scroll to position [422, 0]
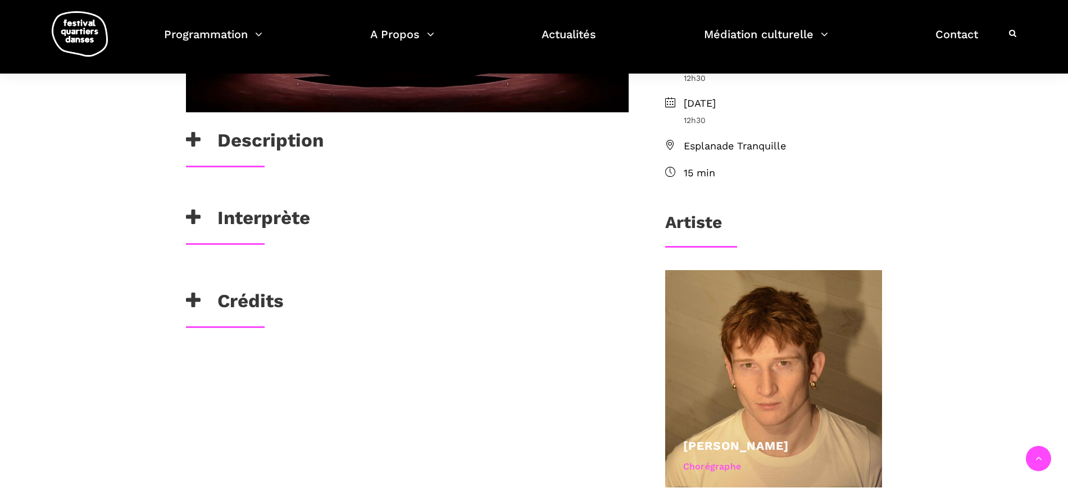
click at [287, 216] on h3 "Interprète" at bounding box center [248, 221] width 124 height 28
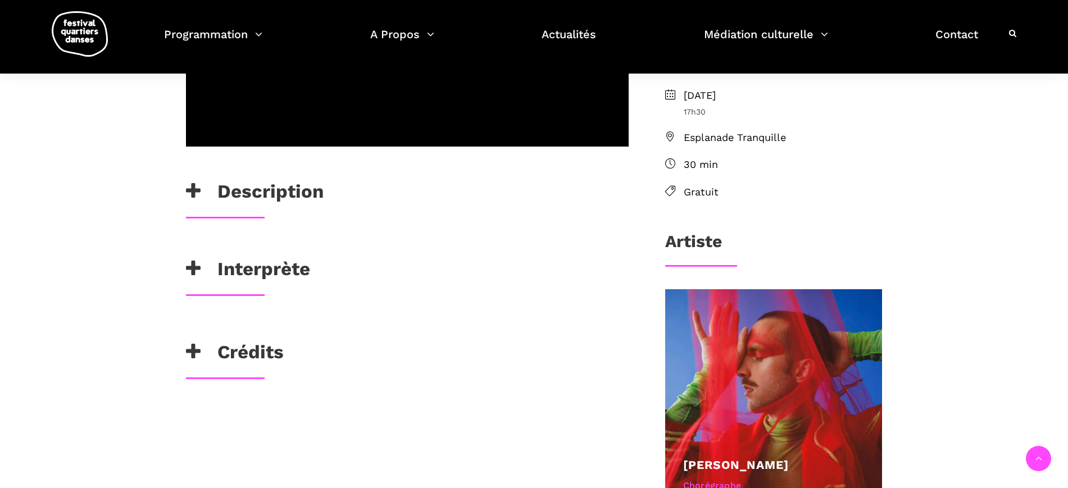
click at [256, 195] on h3 "Description" at bounding box center [255, 194] width 138 height 28
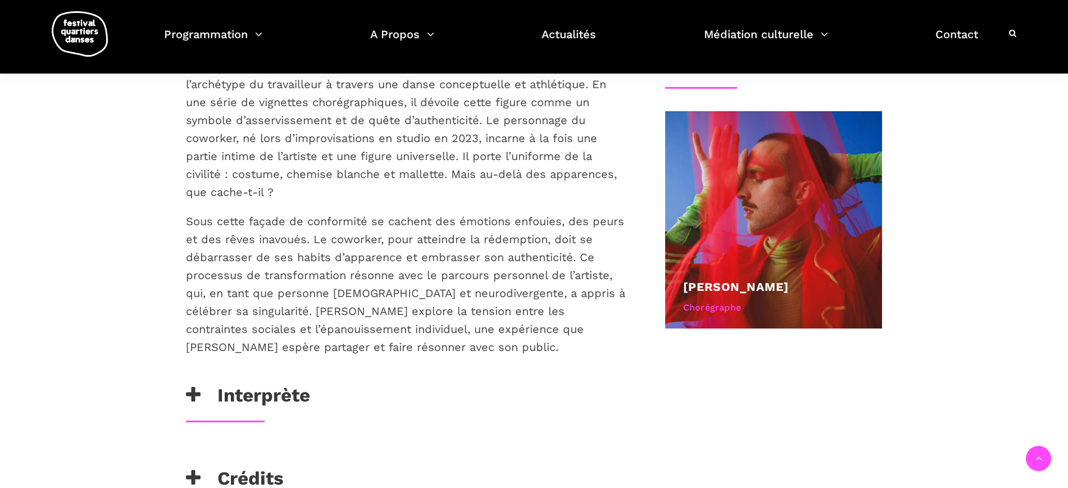
scroll to position [632, 0]
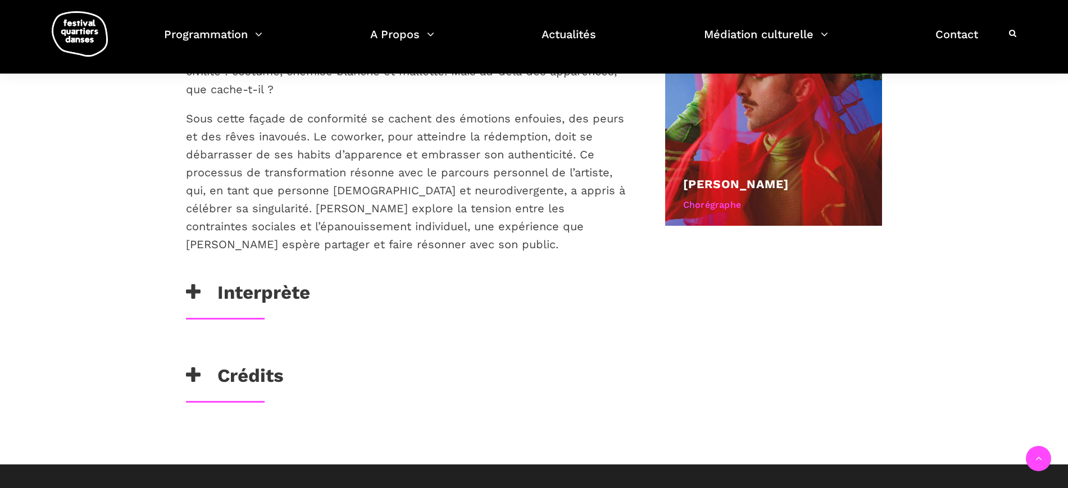
click at [274, 288] on h3 "Interprète" at bounding box center [248, 296] width 124 height 28
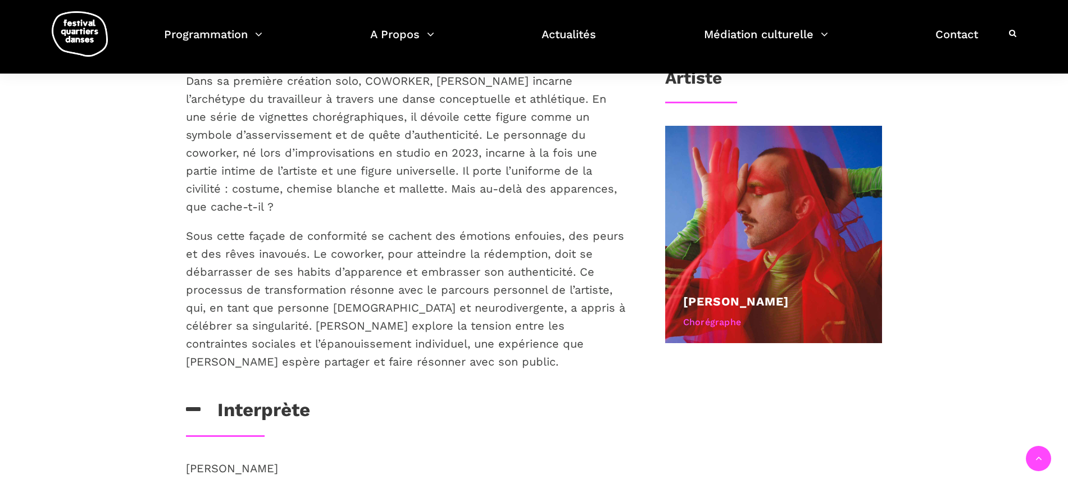
scroll to position [492, 0]
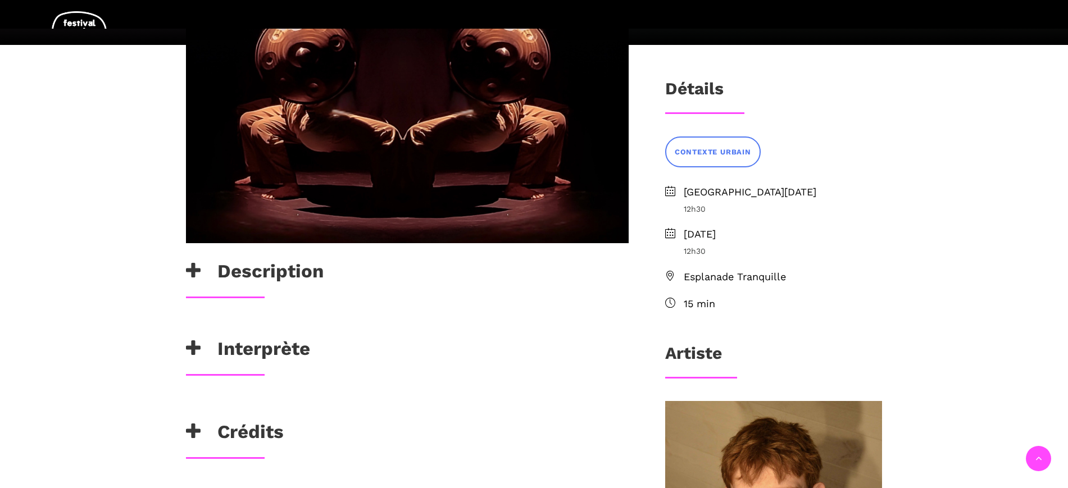
scroll to position [422, 0]
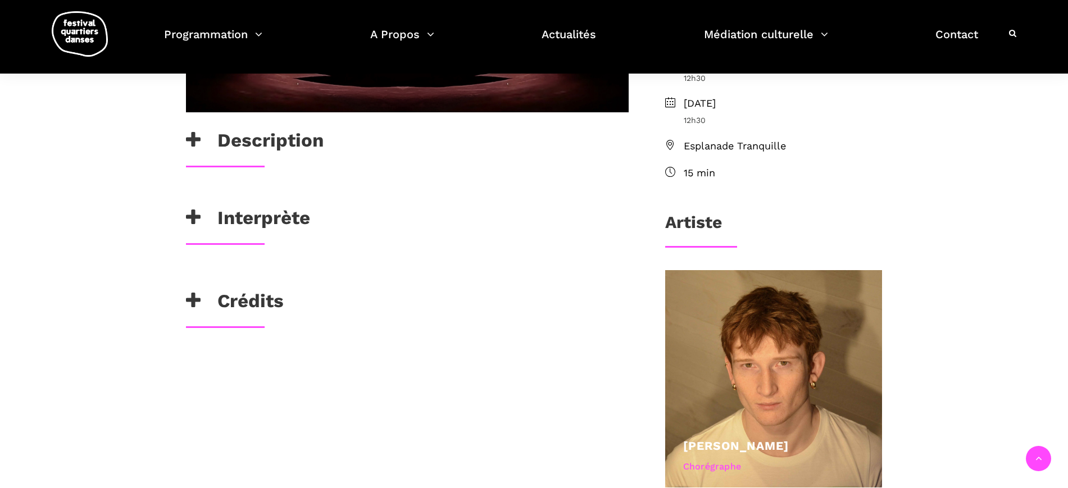
click at [252, 146] on h3 "Description" at bounding box center [255, 143] width 138 height 28
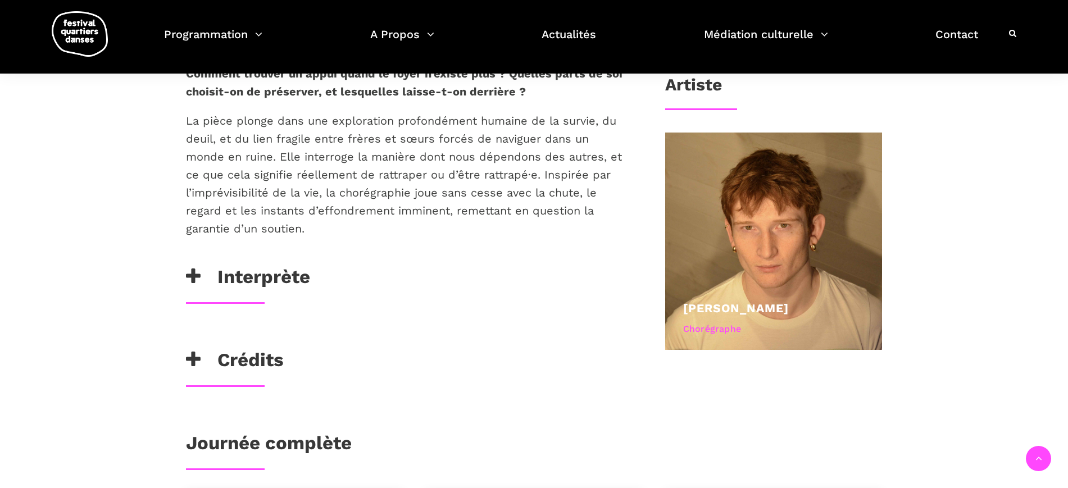
scroll to position [562, 0]
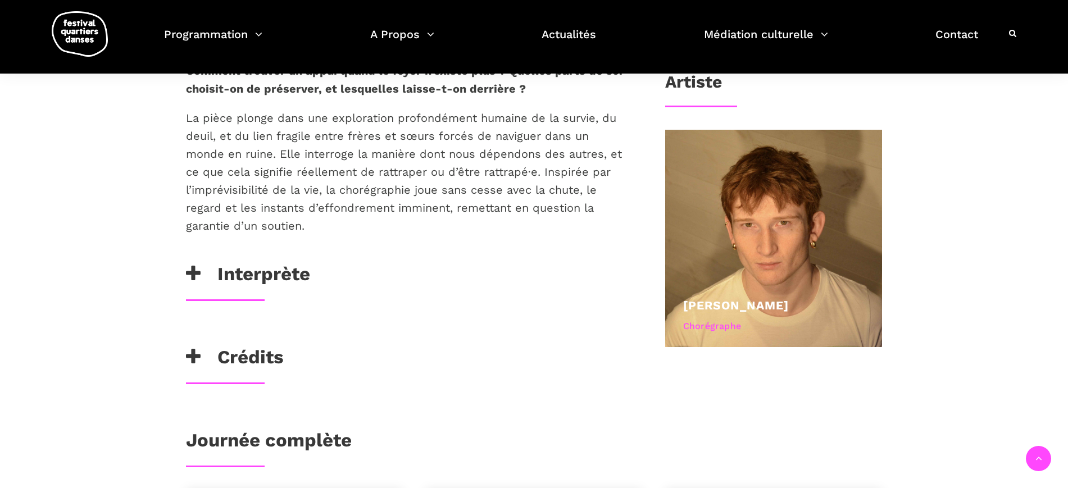
click at [264, 266] on h3 "Interprète" at bounding box center [248, 277] width 124 height 28
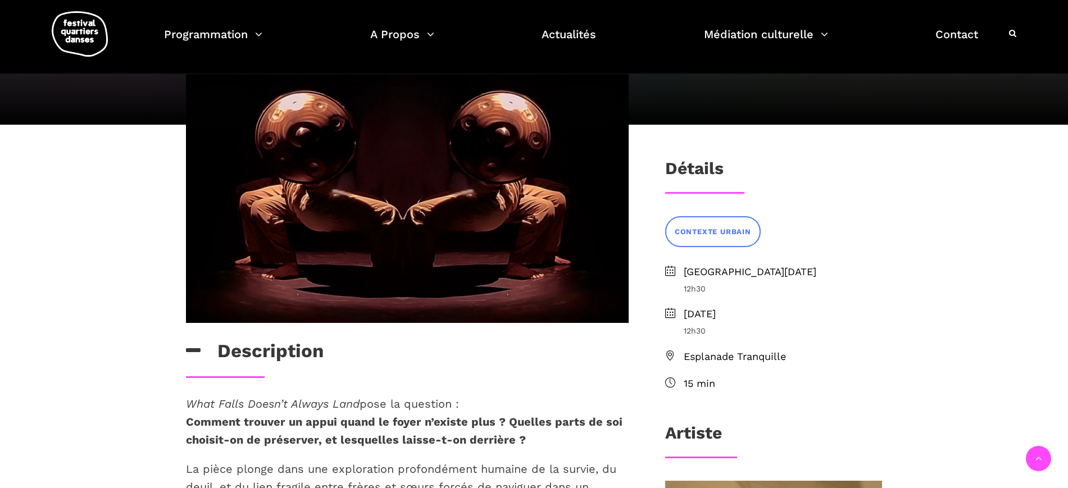
scroll to position [70, 0]
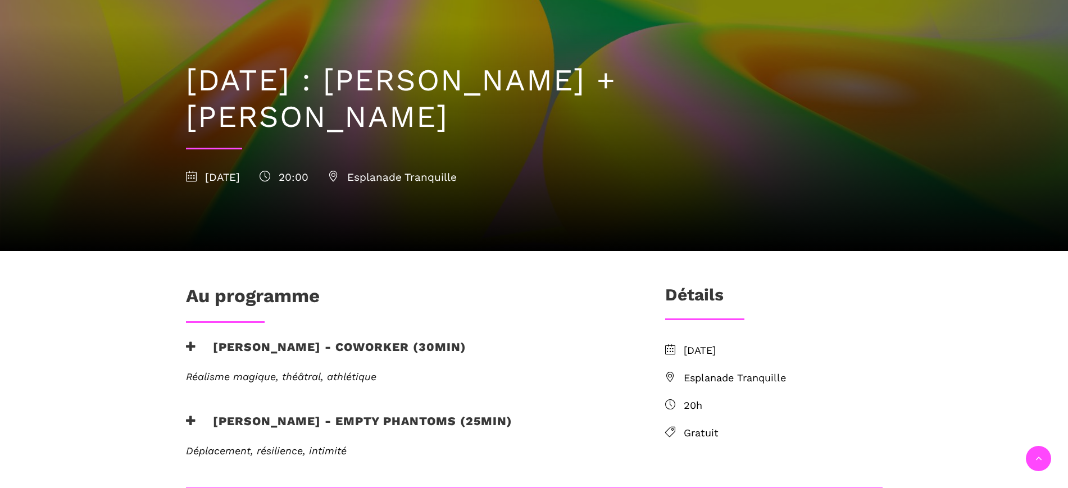
scroll to position [281, 0]
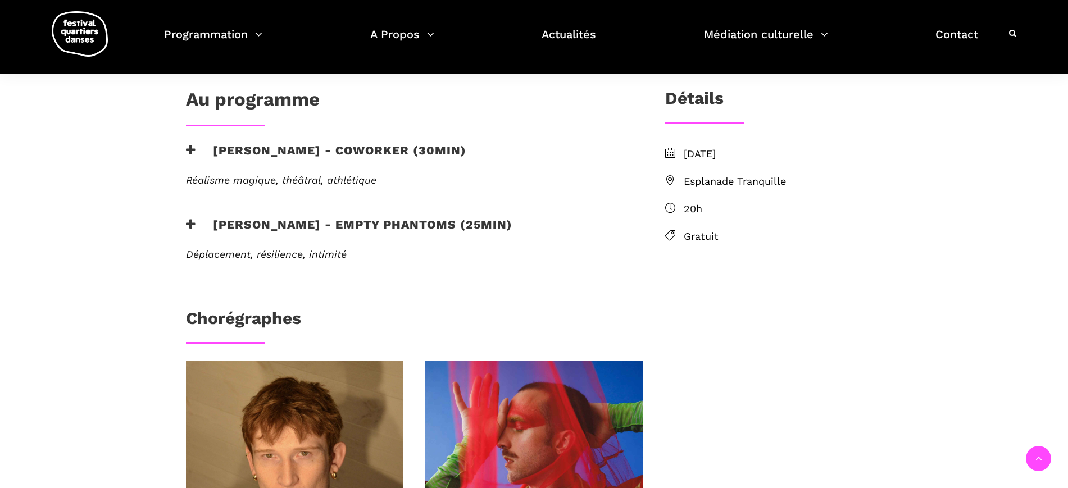
click at [390, 225] on h3 "[PERSON_NAME] - Empty phantoms (25min)" at bounding box center [349, 232] width 327 height 28
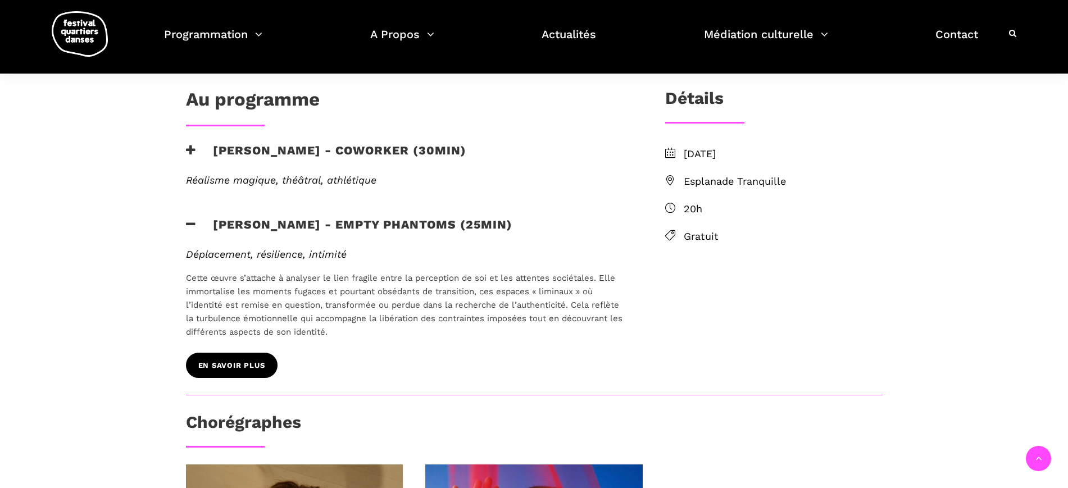
click at [246, 366] on span "EN SAVOIR PLUS" at bounding box center [231, 366] width 67 height 12
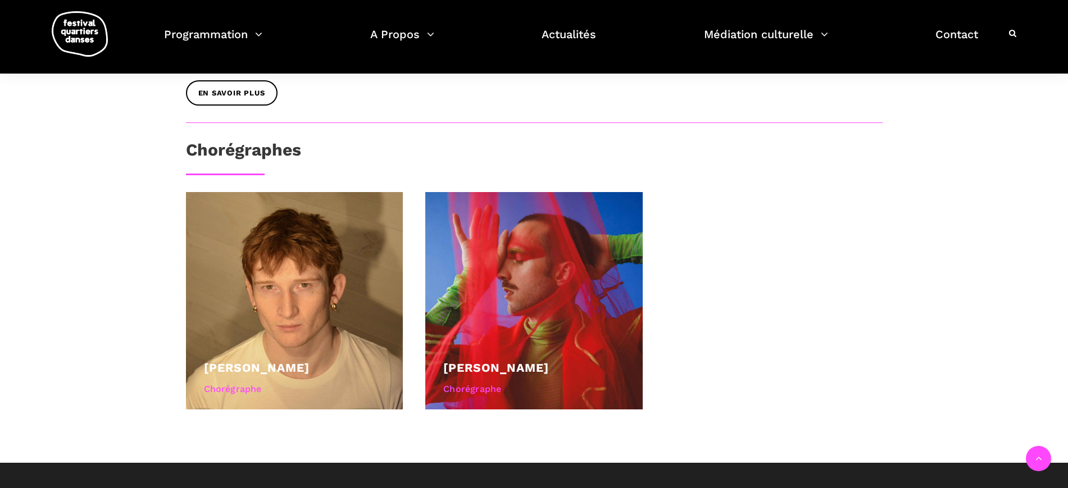
scroll to position [562, 0]
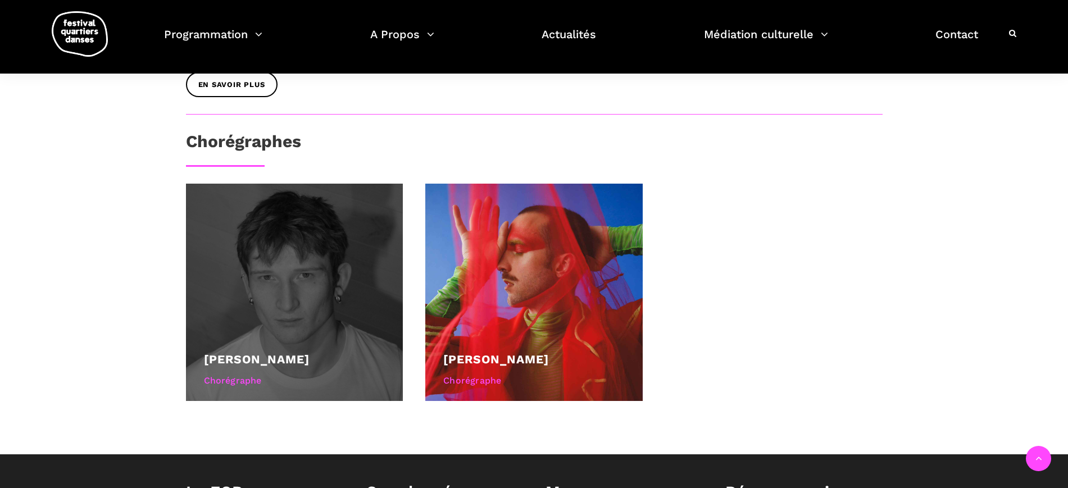
click at [281, 319] on div at bounding box center [295, 293] width 218 height 218
click at [254, 366] on link "[PERSON_NAME]" at bounding box center [257, 359] width 106 height 14
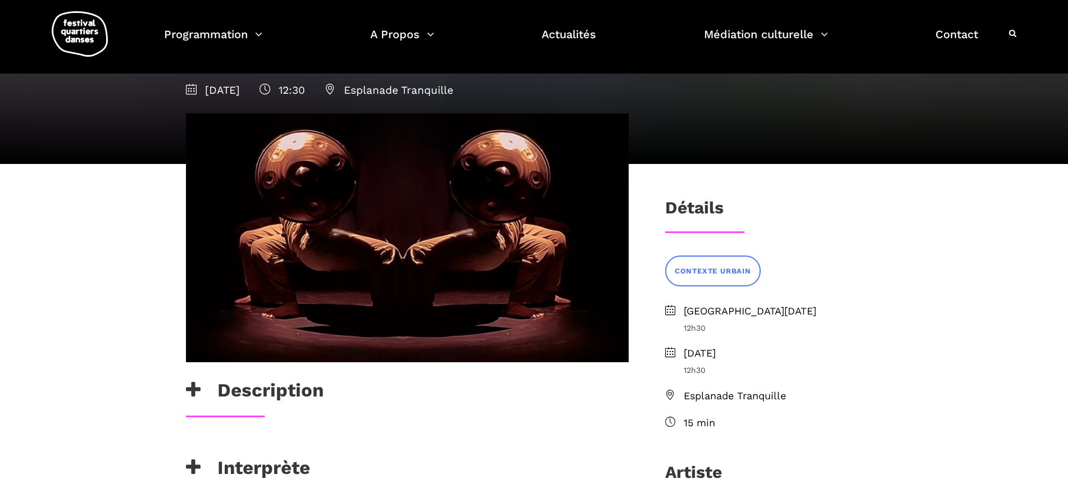
scroll to position [141, 0]
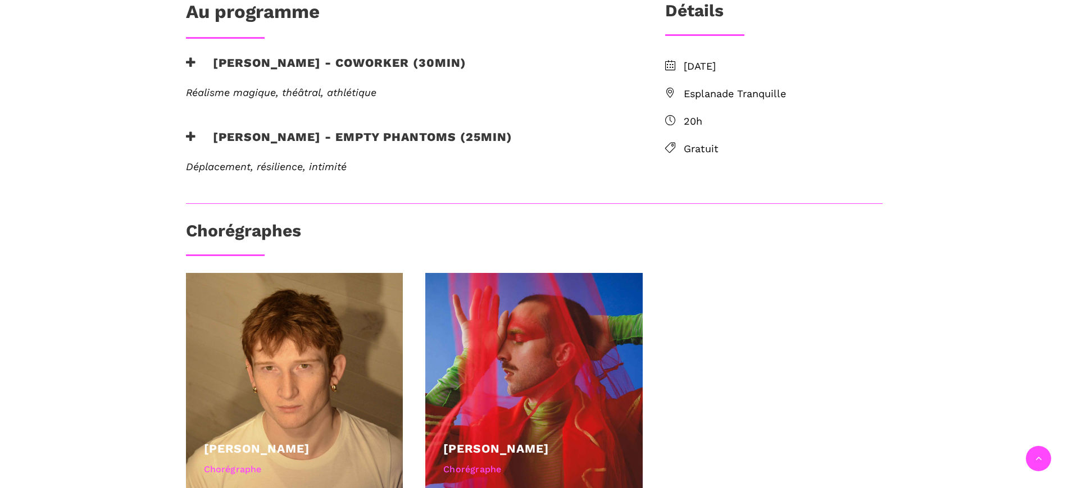
scroll to position [422, 0]
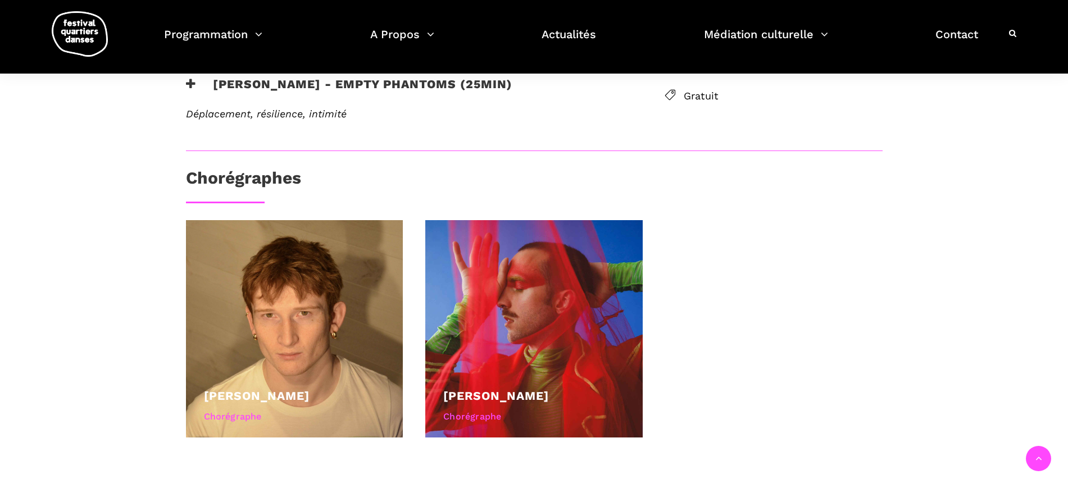
click at [332, 87] on h3 "Linus Jansner - Empty phantoms (25min)" at bounding box center [349, 91] width 327 height 28
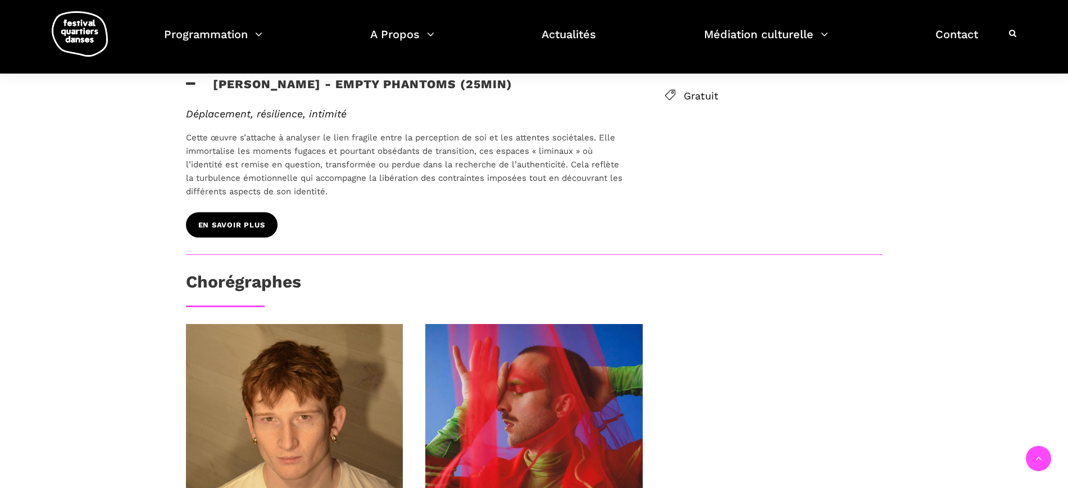
click at [241, 220] on span "EN SAVOIR PLUS" at bounding box center [231, 226] width 67 height 12
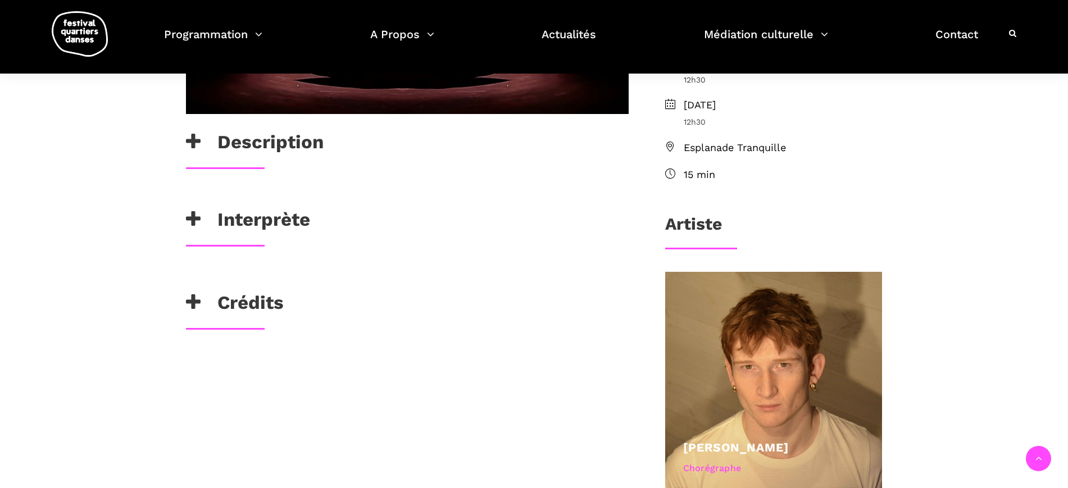
scroll to position [422, 0]
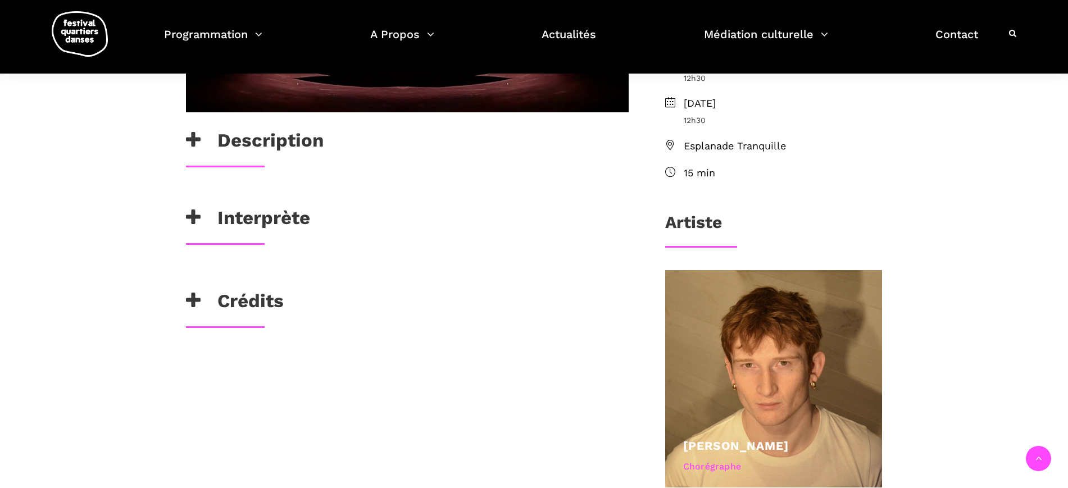
click at [200, 225] on icon at bounding box center [193, 218] width 15 height 19
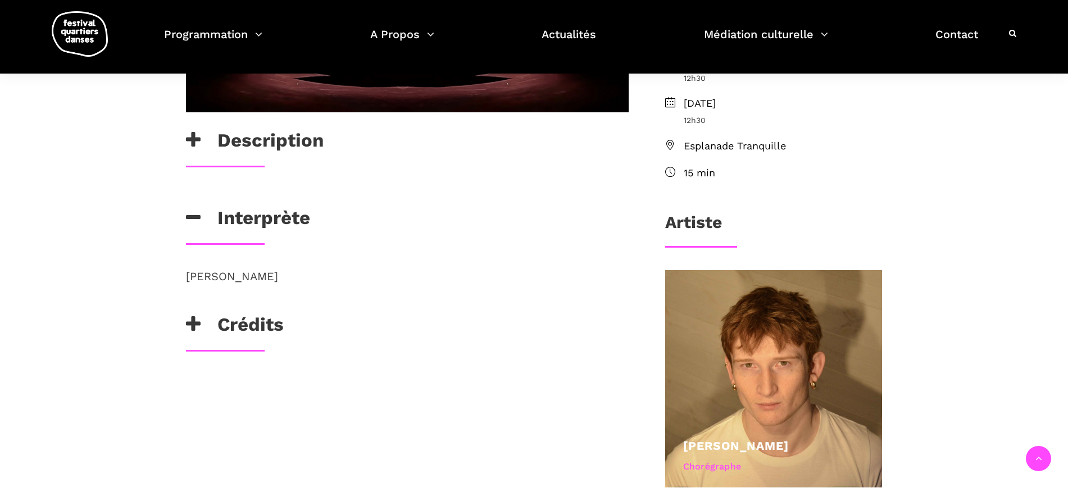
click at [206, 218] on h3 "Interprète" at bounding box center [248, 221] width 124 height 28
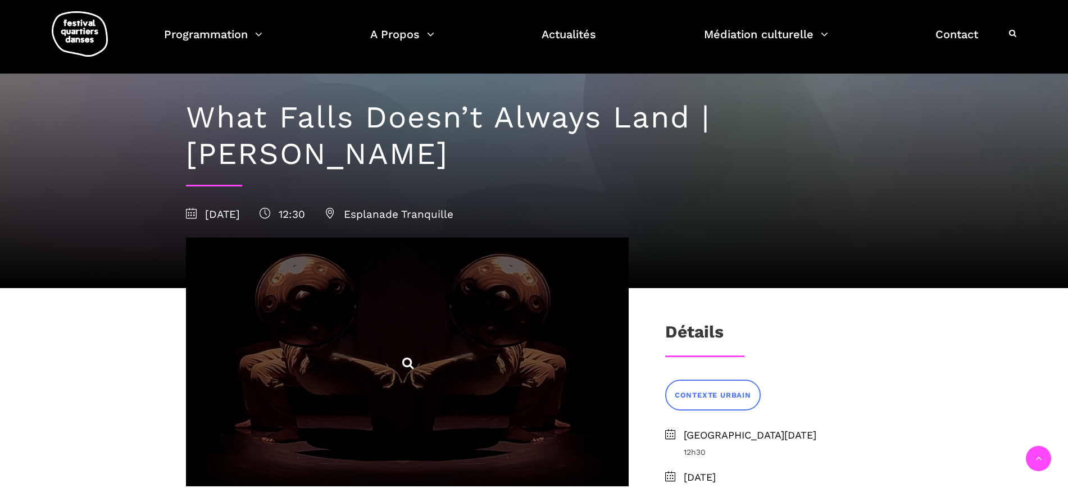
scroll to position [0, 0]
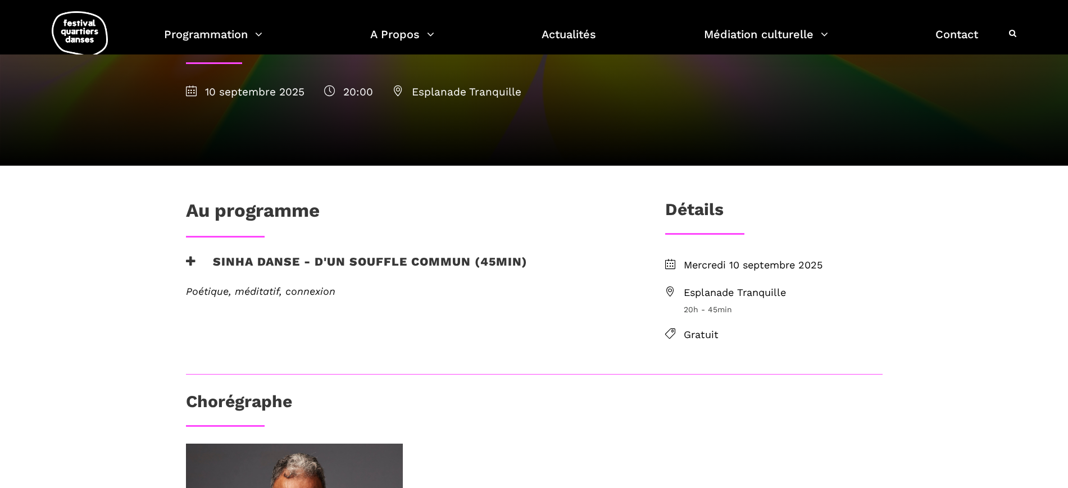
scroll to position [141, 0]
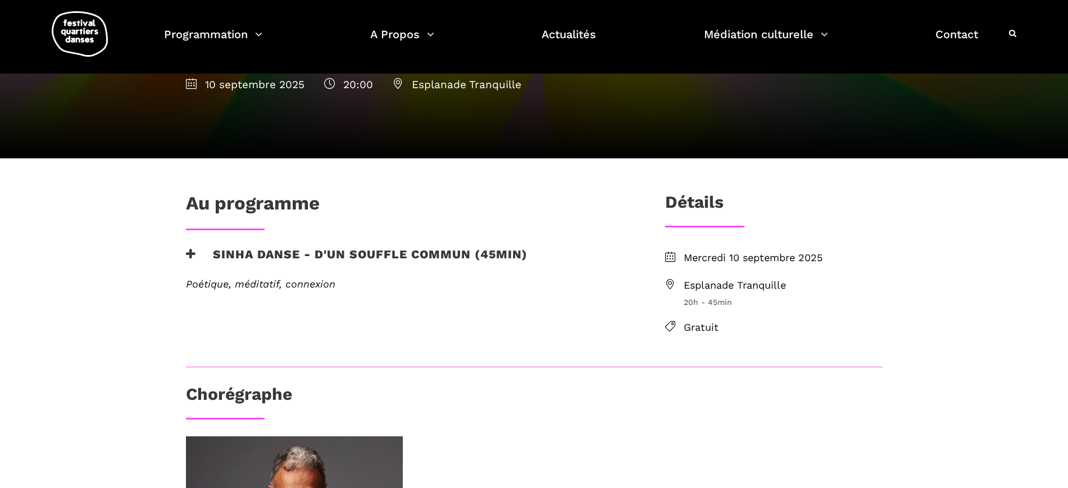
click at [265, 259] on h3 "Sinha Danse - D'un souffle commun (45min)" at bounding box center [357, 261] width 342 height 28
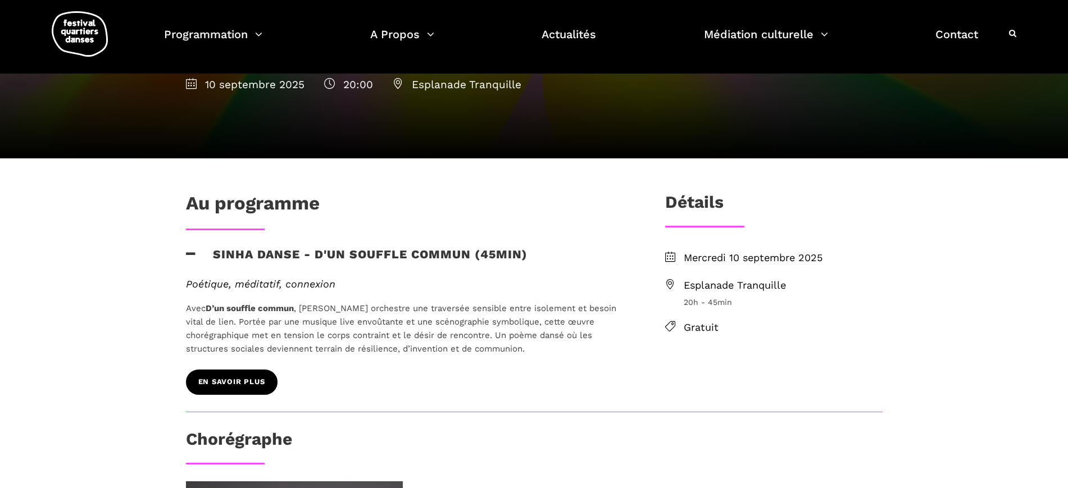
click at [239, 379] on span "EN SAVOIR PLUS" at bounding box center [231, 383] width 67 height 12
click at [251, 384] on span "EN SAVOIR PLUS" at bounding box center [231, 383] width 67 height 12
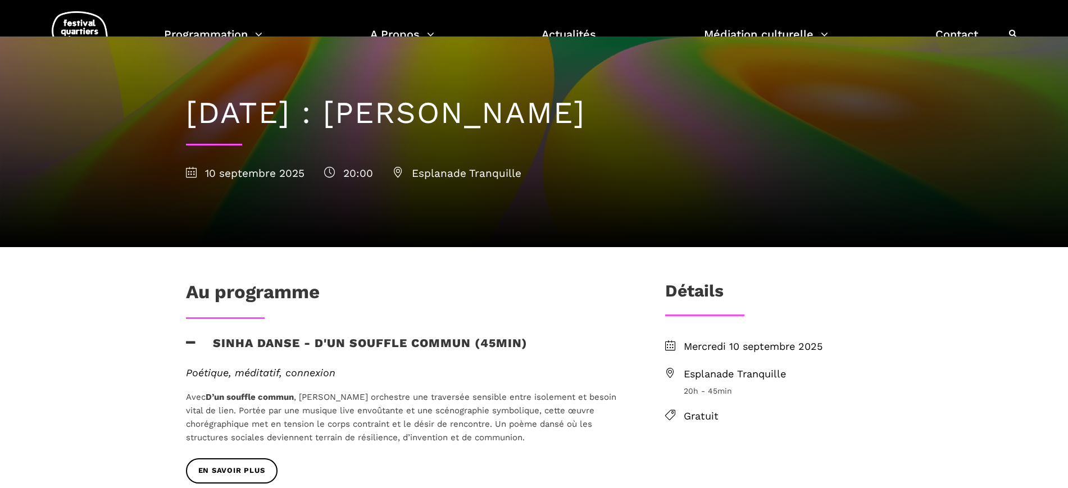
scroll to position [0, 0]
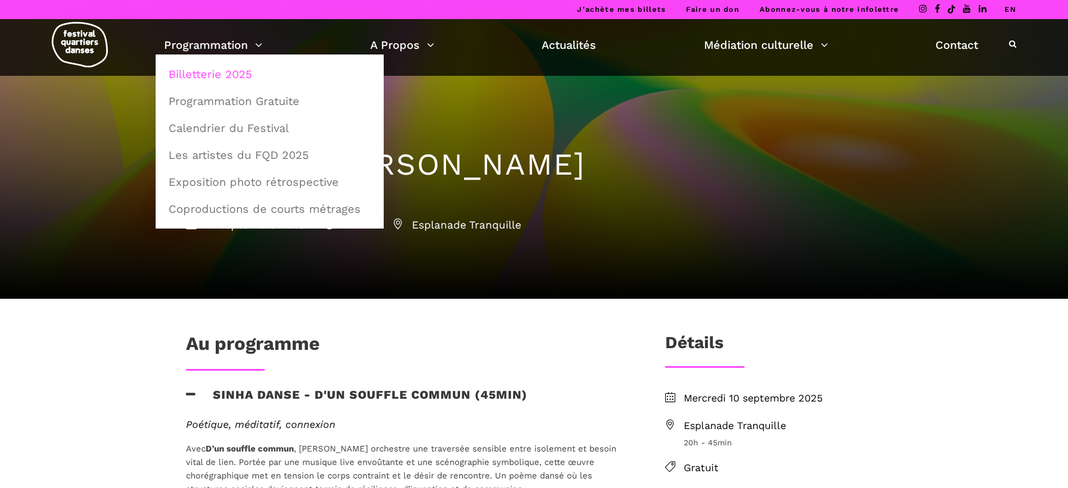
click at [245, 75] on link "Billetterie 2025" at bounding box center [270, 74] width 216 height 26
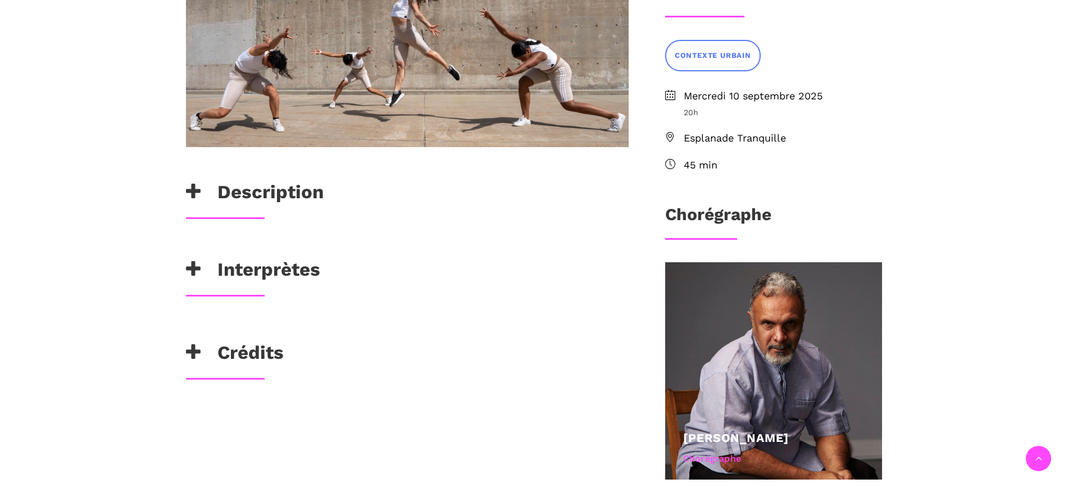
scroll to position [351, 0]
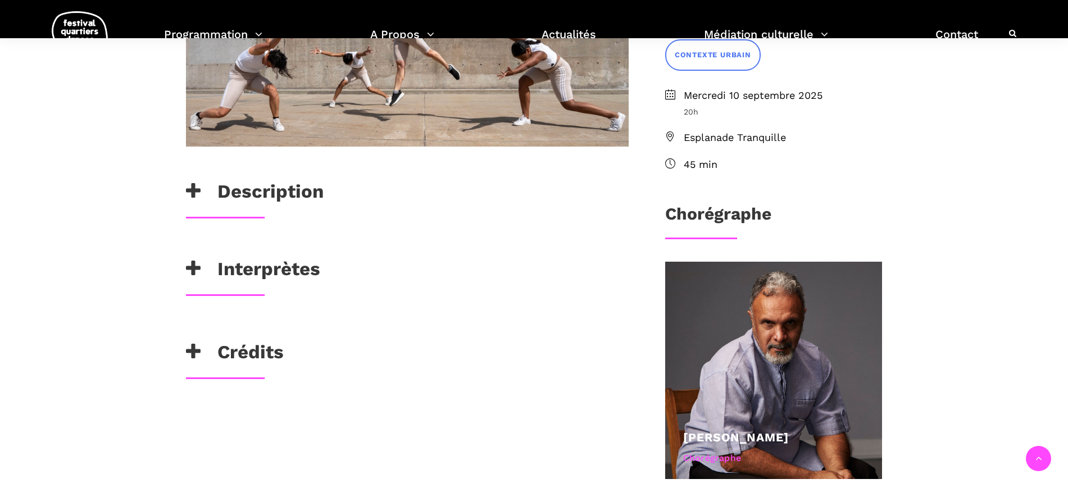
click at [286, 207] on h3 "Description" at bounding box center [255, 194] width 138 height 28
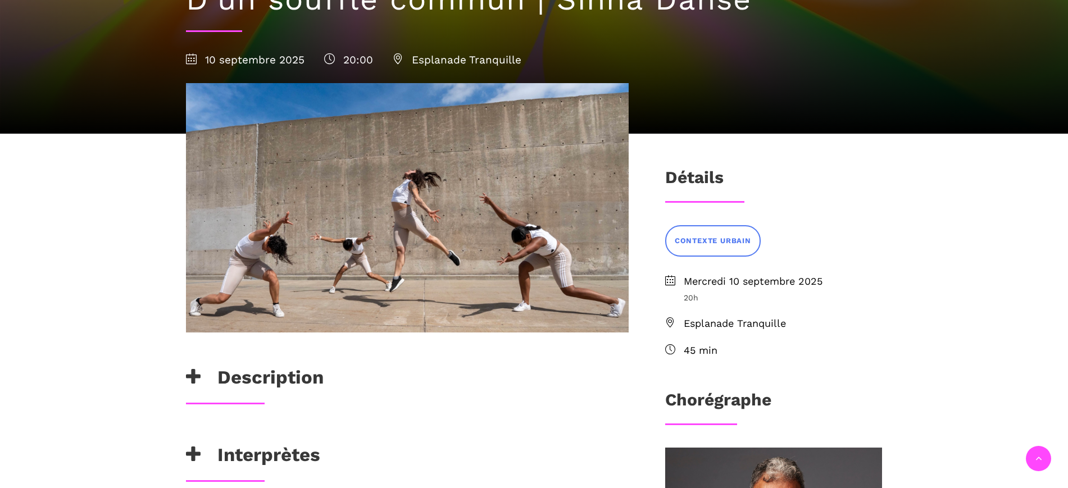
scroll to position [281, 0]
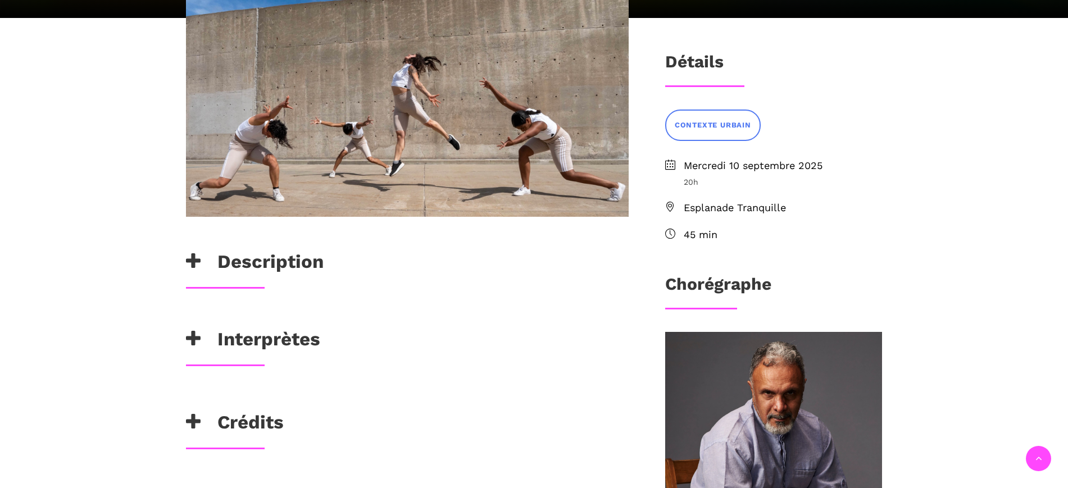
click at [265, 344] on h3 "Interprètes" at bounding box center [253, 342] width 134 height 28
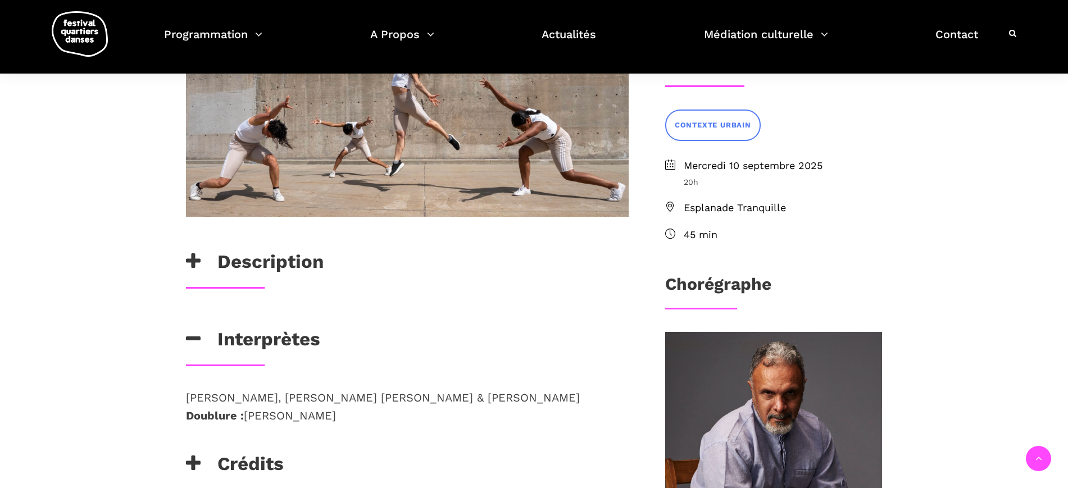
click at [246, 273] on h3 "Description" at bounding box center [255, 265] width 138 height 28
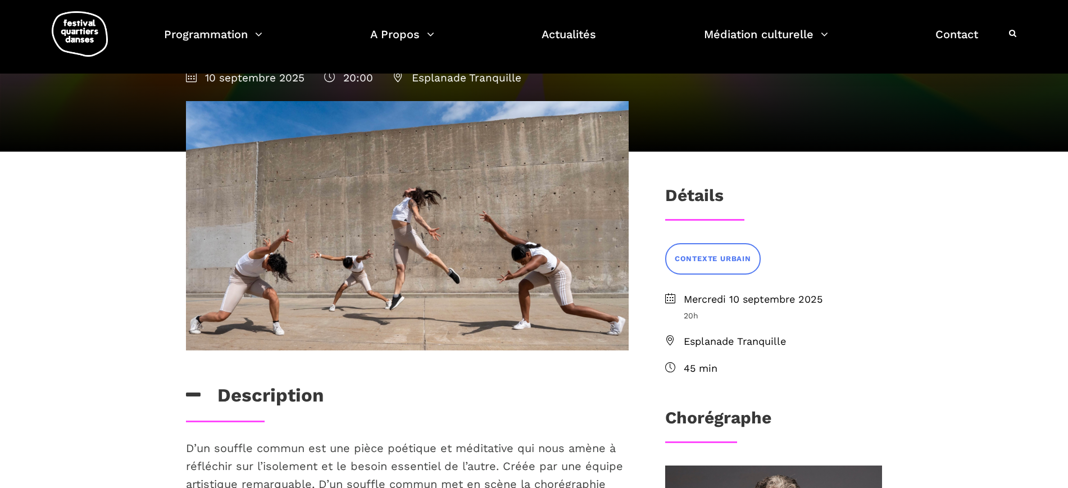
scroll to position [141, 0]
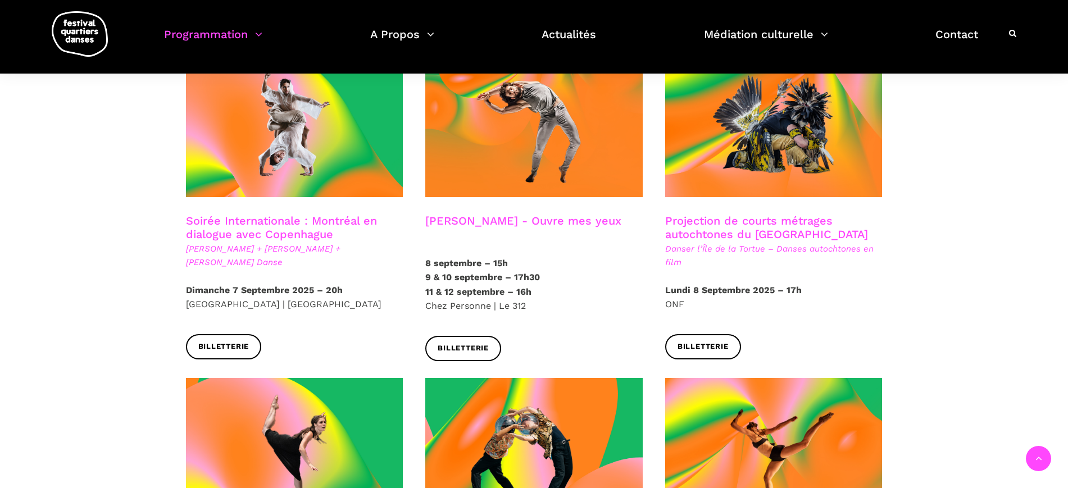
scroll to position [632, 0]
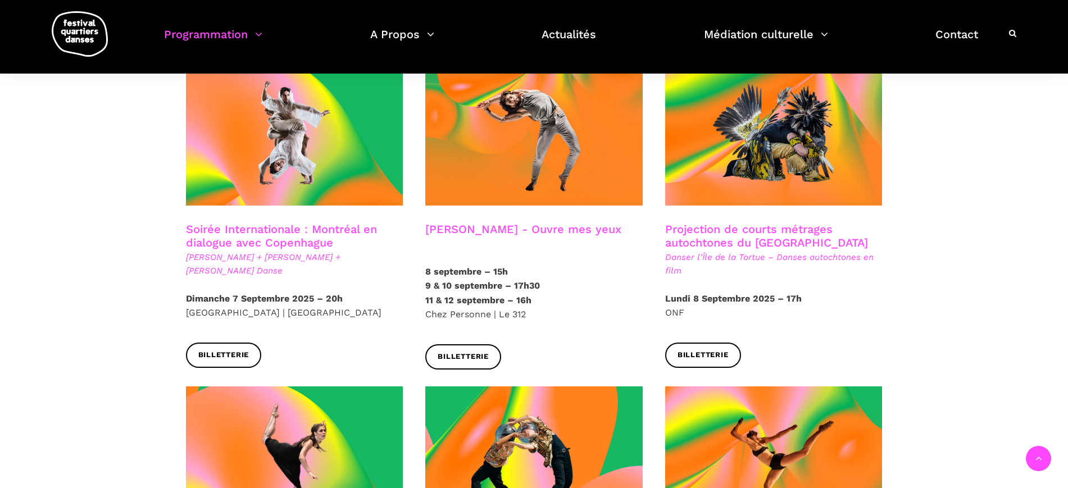
click at [773, 223] on h3 "Projection de courts métrages autochtones du [GEOGRAPHIC_DATA]" at bounding box center [774, 237] width 218 height 28
click at [756, 234] on h3 "Projection de courts métrages autochtones du [GEOGRAPHIC_DATA]" at bounding box center [774, 237] width 218 height 28
click at [763, 223] on h3 "Projection de courts métrages autochtones du [GEOGRAPHIC_DATA]" at bounding box center [774, 237] width 218 height 28
click at [699, 202] on div at bounding box center [774, 141] width 240 height 162
click at [699, 204] on div at bounding box center [774, 141] width 240 height 162
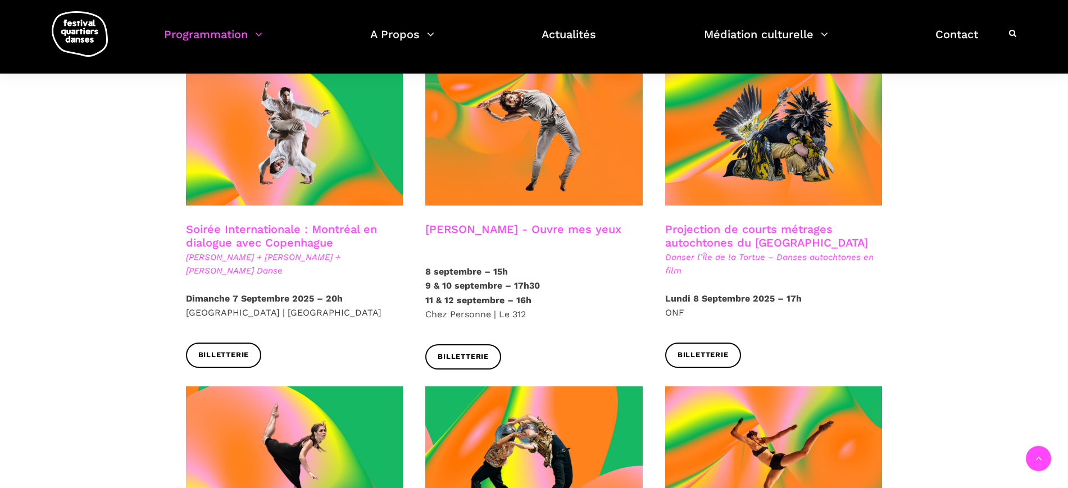
click at [699, 223] on h3 "Projection de courts métrages autochtones du Québec" at bounding box center [774, 237] width 218 height 28
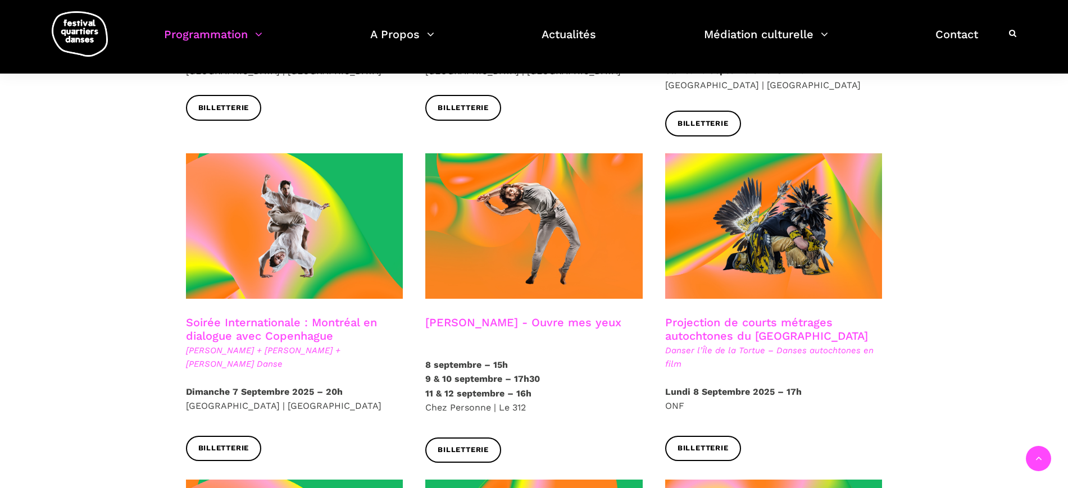
scroll to position [422, 0]
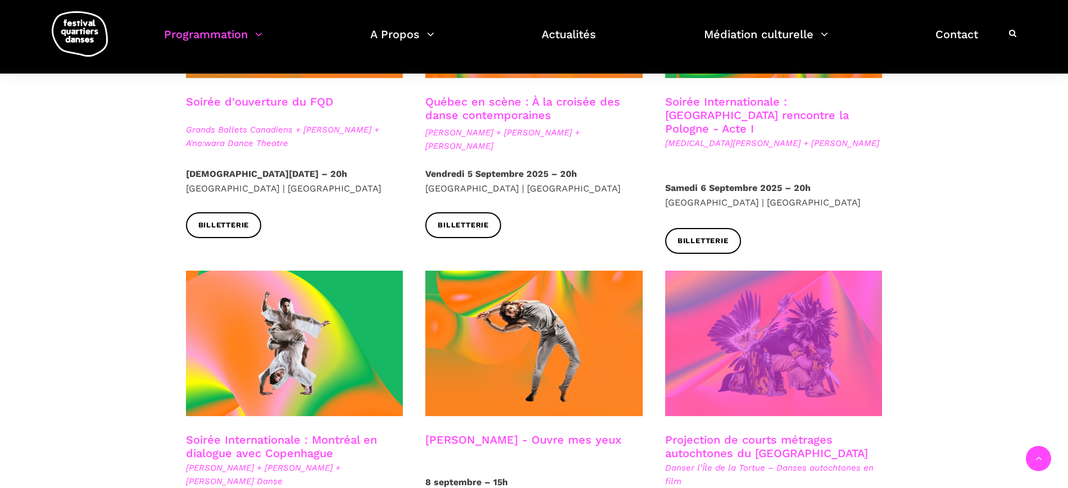
click at [748, 306] on span at bounding box center [774, 344] width 218 height 146
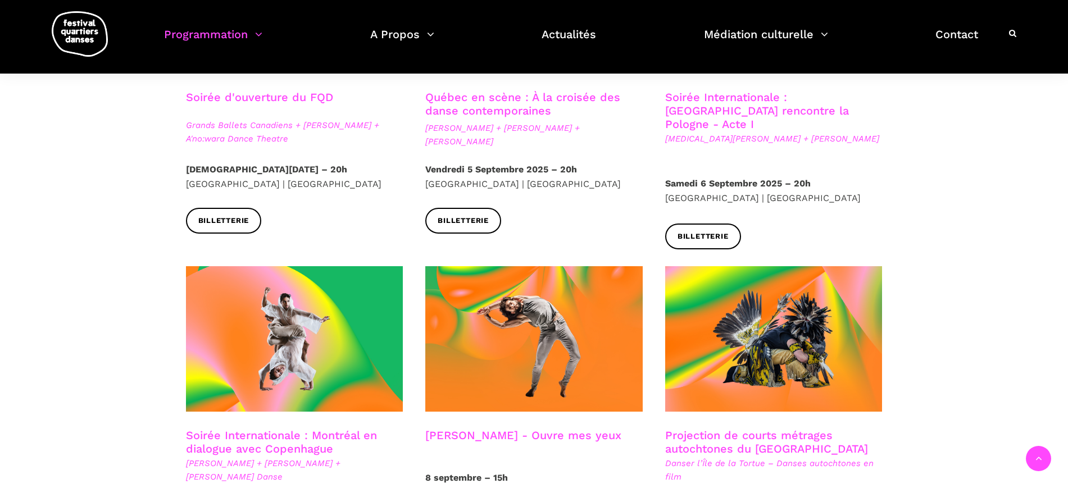
scroll to position [492, 0]
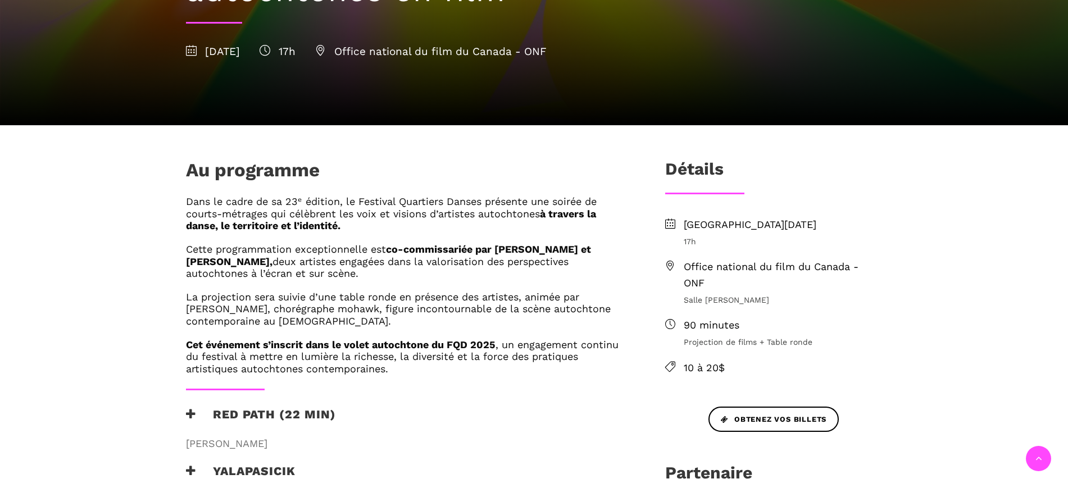
scroll to position [211, 0]
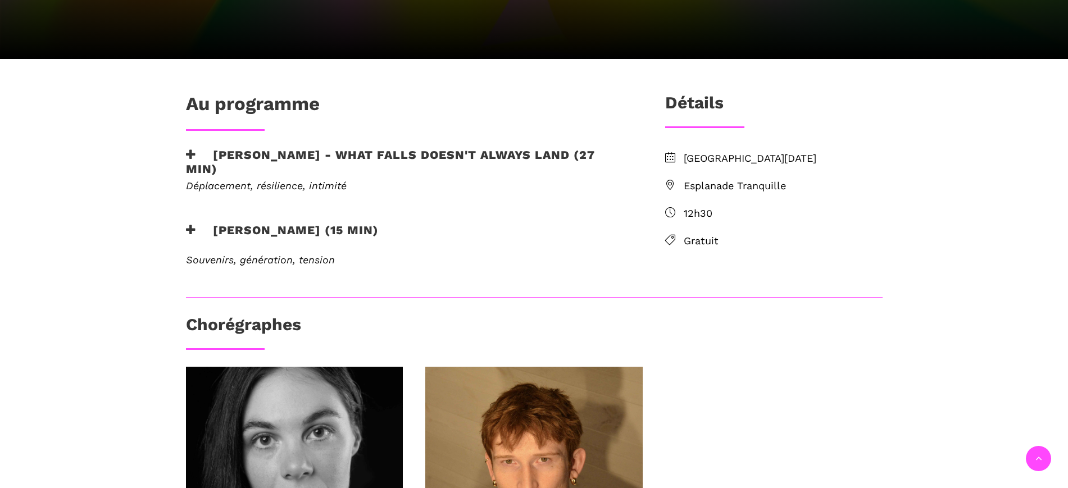
scroll to position [281, 0]
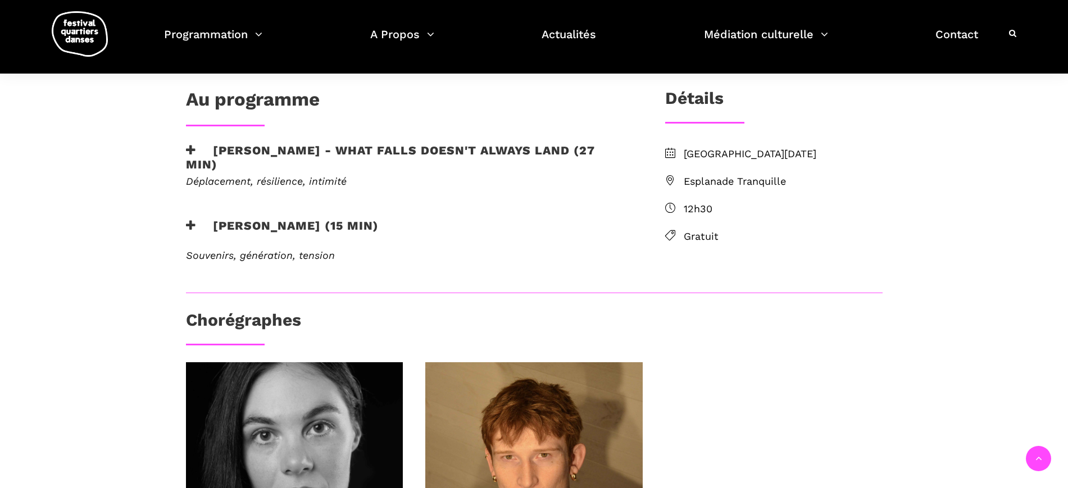
click at [306, 153] on h3 "[PERSON_NAME] - What Falls Doesn't Always Land (27 min)" at bounding box center [407, 157] width 443 height 28
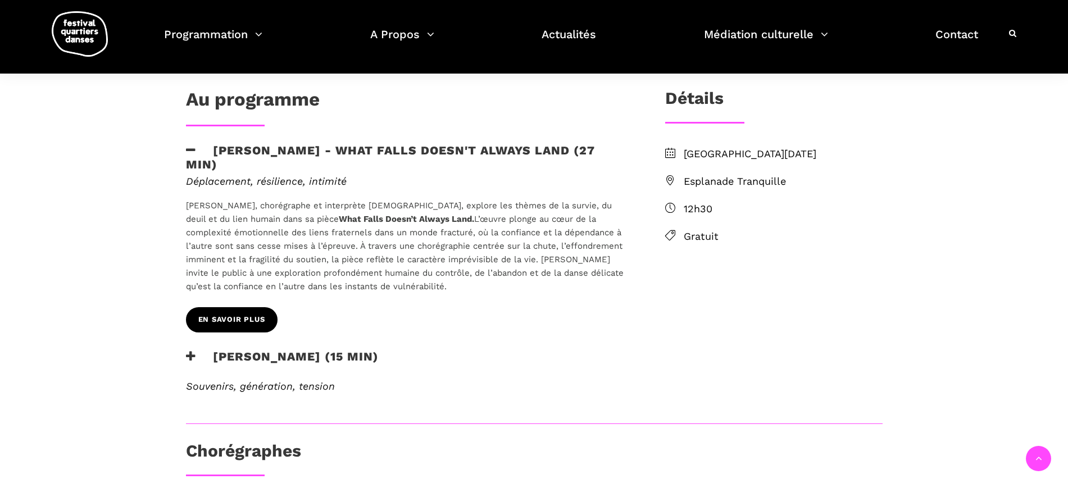
click at [222, 318] on span "EN SAVOIR PLUS" at bounding box center [231, 320] width 67 height 12
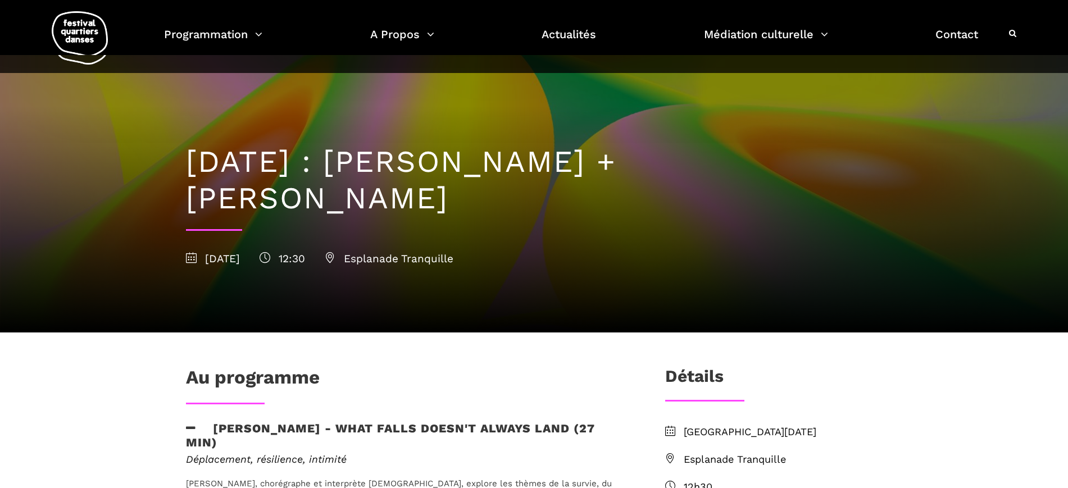
scroll to position [0, 0]
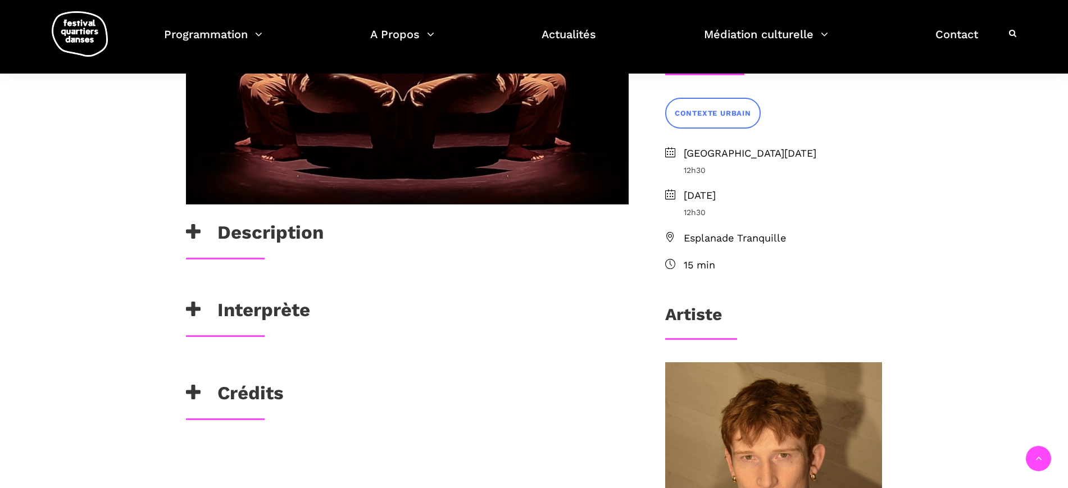
scroll to position [351, 0]
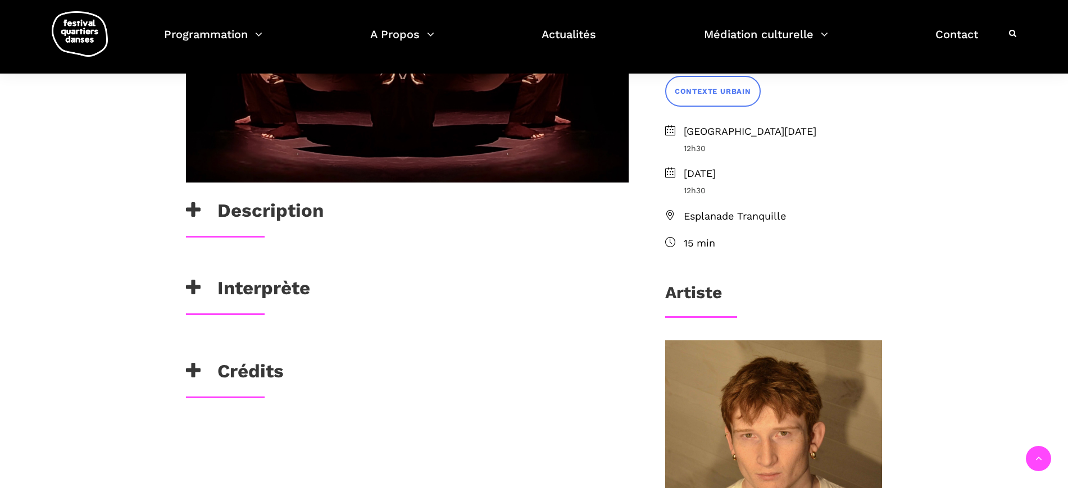
click at [214, 267] on div "What Falls Doesn’t Always Land pose la question : Comment trouver un appui quan…" at bounding box center [407, 266] width 465 height 22
click at [220, 277] on h3 "Interprète" at bounding box center [248, 291] width 124 height 28
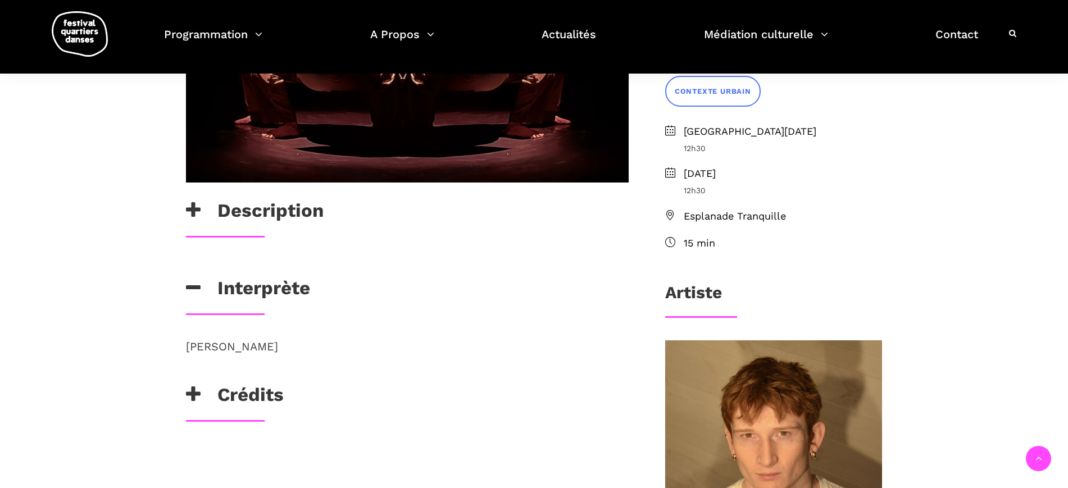
click at [220, 277] on h3 "Interprète" at bounding box center [248, 291] width 124 height 28
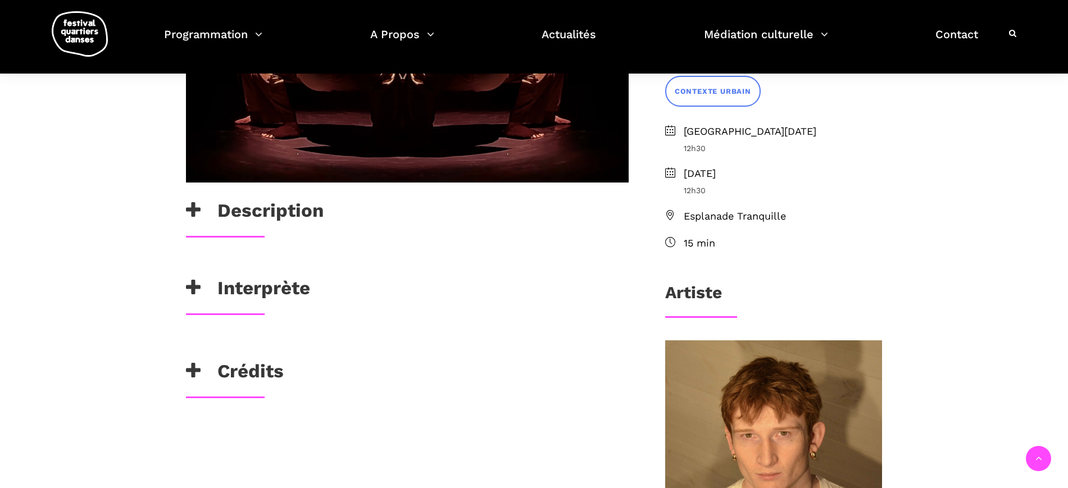
click at [223, 237] on div at bounding box center [225, 237] width 79 height 2
click at [231, 215] on h3 "Description" at bounding box center [255, 214] width 138 height 28
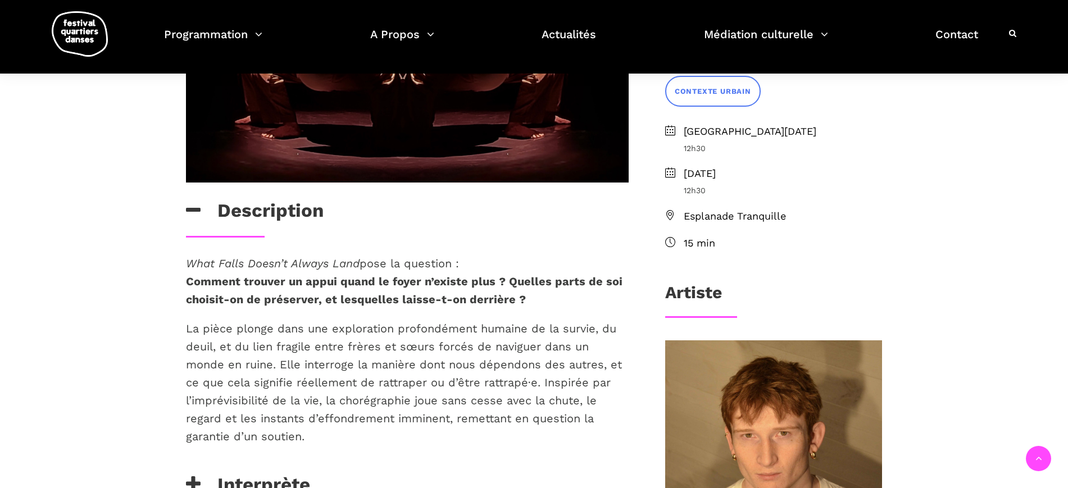
click at [231, 215] on h3 "Description" at bounding box center [255, 214] width 138 height 28
